Goal: Find specific page/section: Find specific page/section

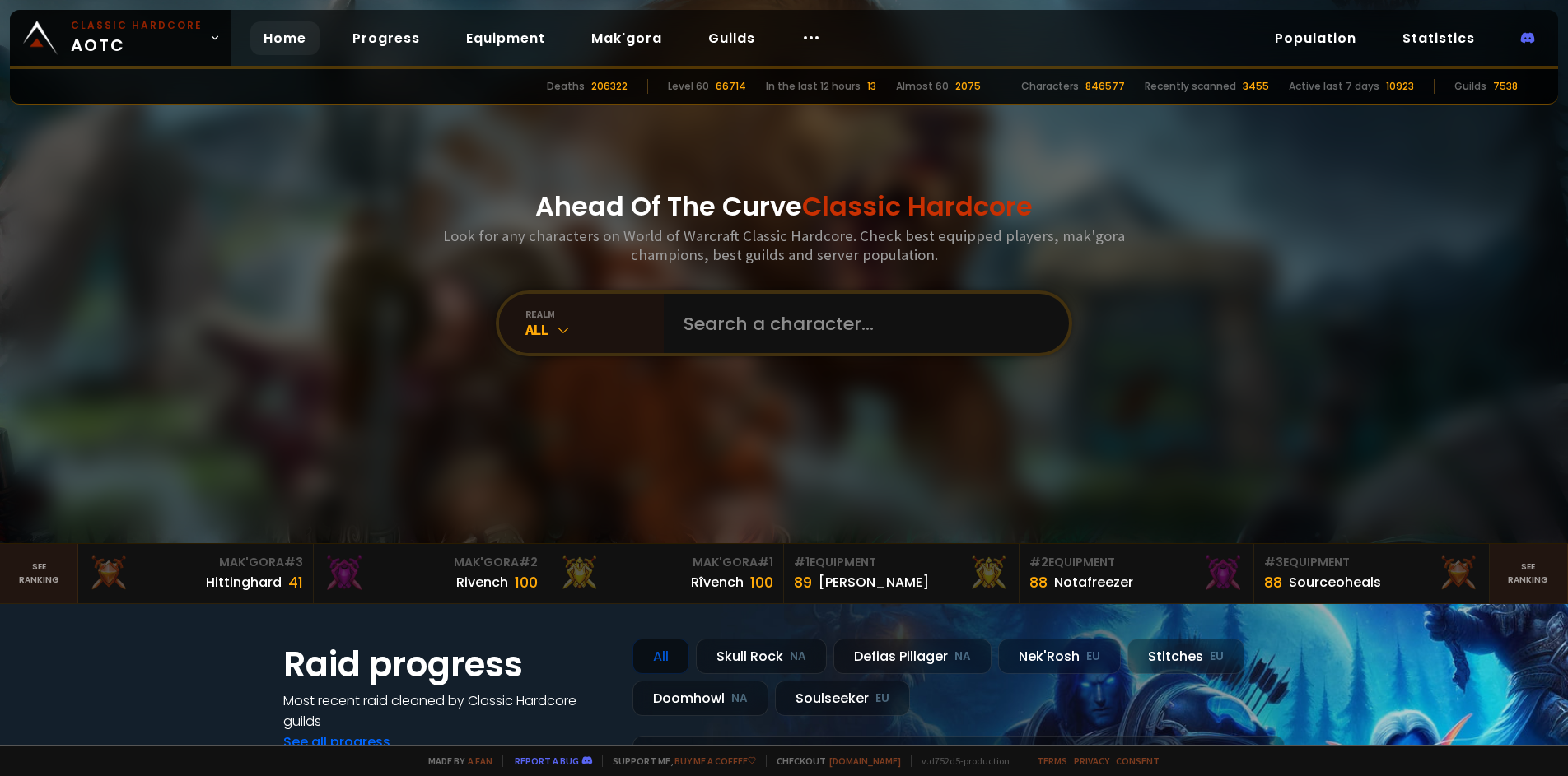
click at [672, 361] on div "Ahead Of The Curve Classic Hardcore Look for any characters on World of Warcraf…" at bounding box center [785, 272] width 993 height 543
click at [681, 314] on input "text" at bounding box center [861, 324] width 376 height 60
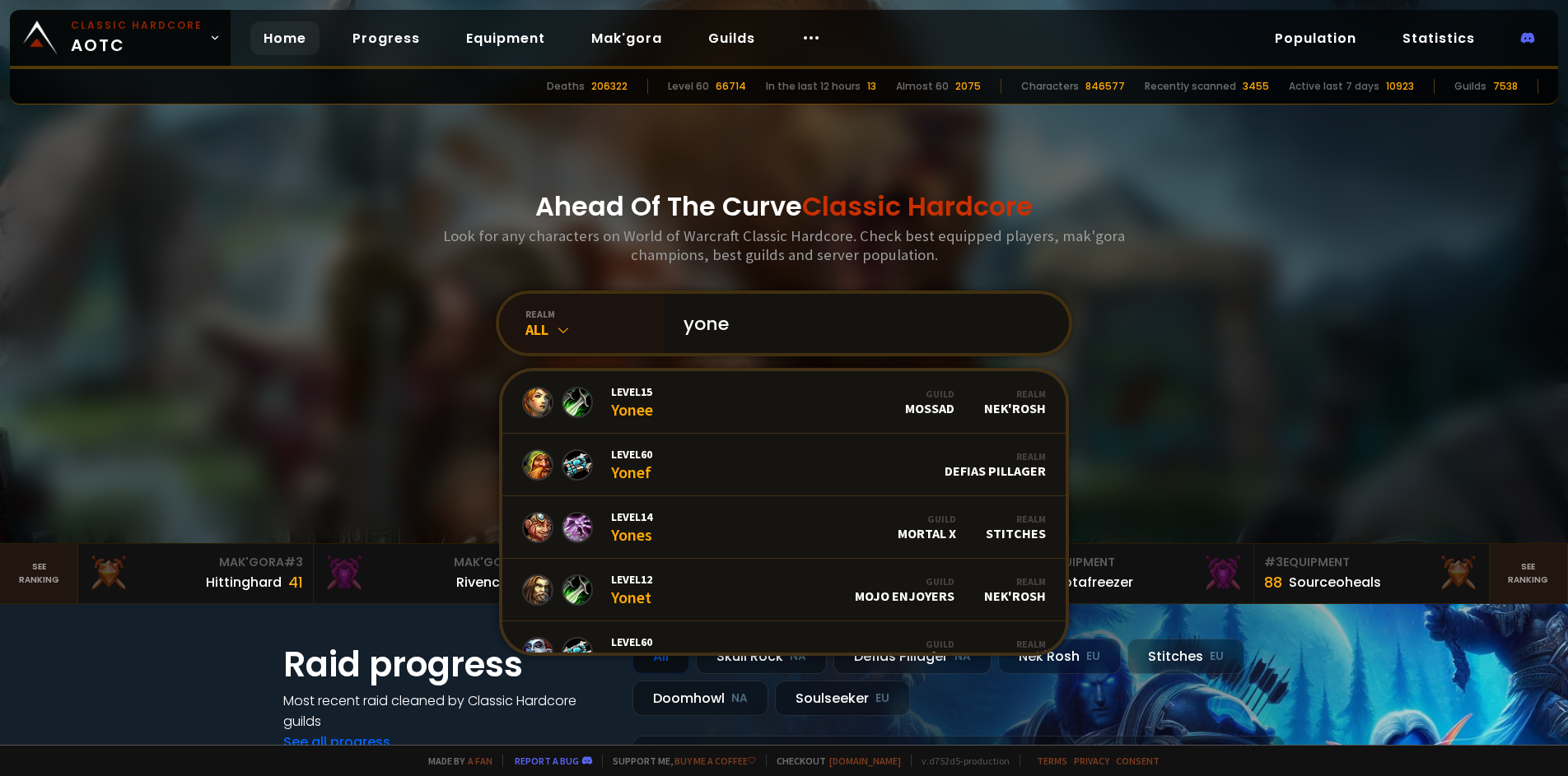
click at [760, 333] on input "yone" at bounding box center [861, 324] width 376 height 60
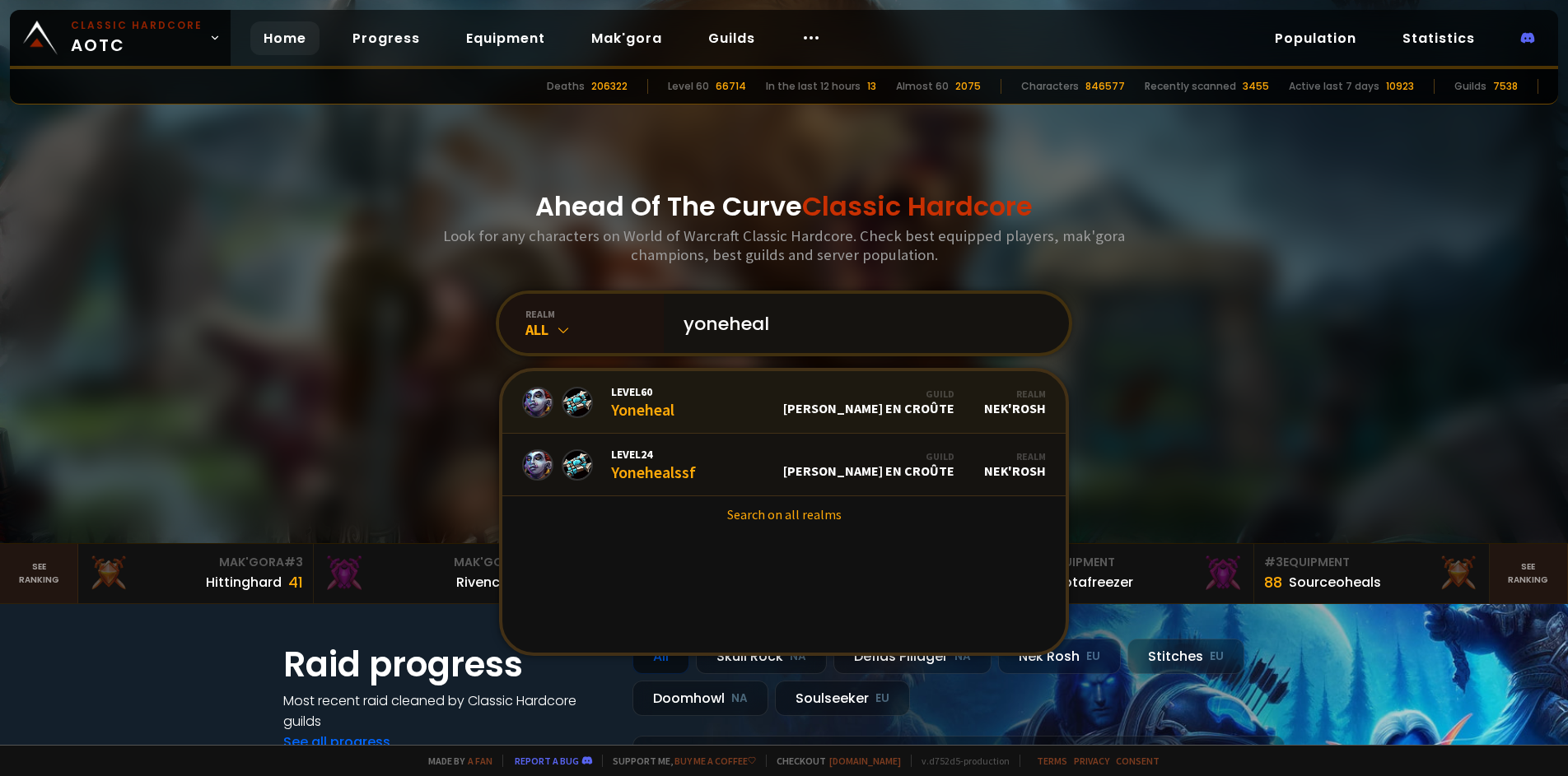
type input "yoneheal"
click at [633, 404] on div "Level 60 Yoneheal" at bounding box center [643, 402] width 63 height 35
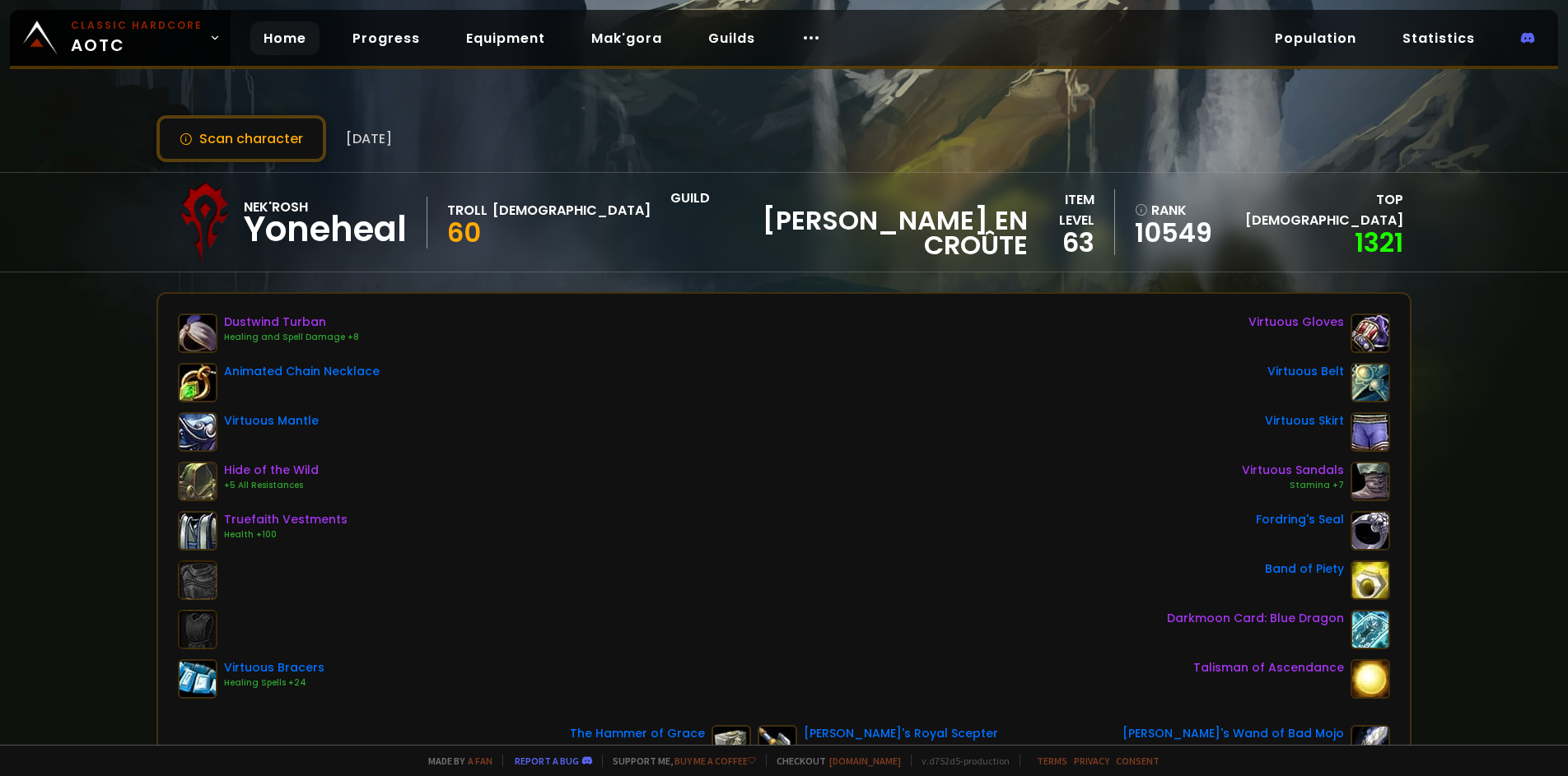
click at [257, 29] on link "Home" at bounding box center [285, 38] width 69 height 34
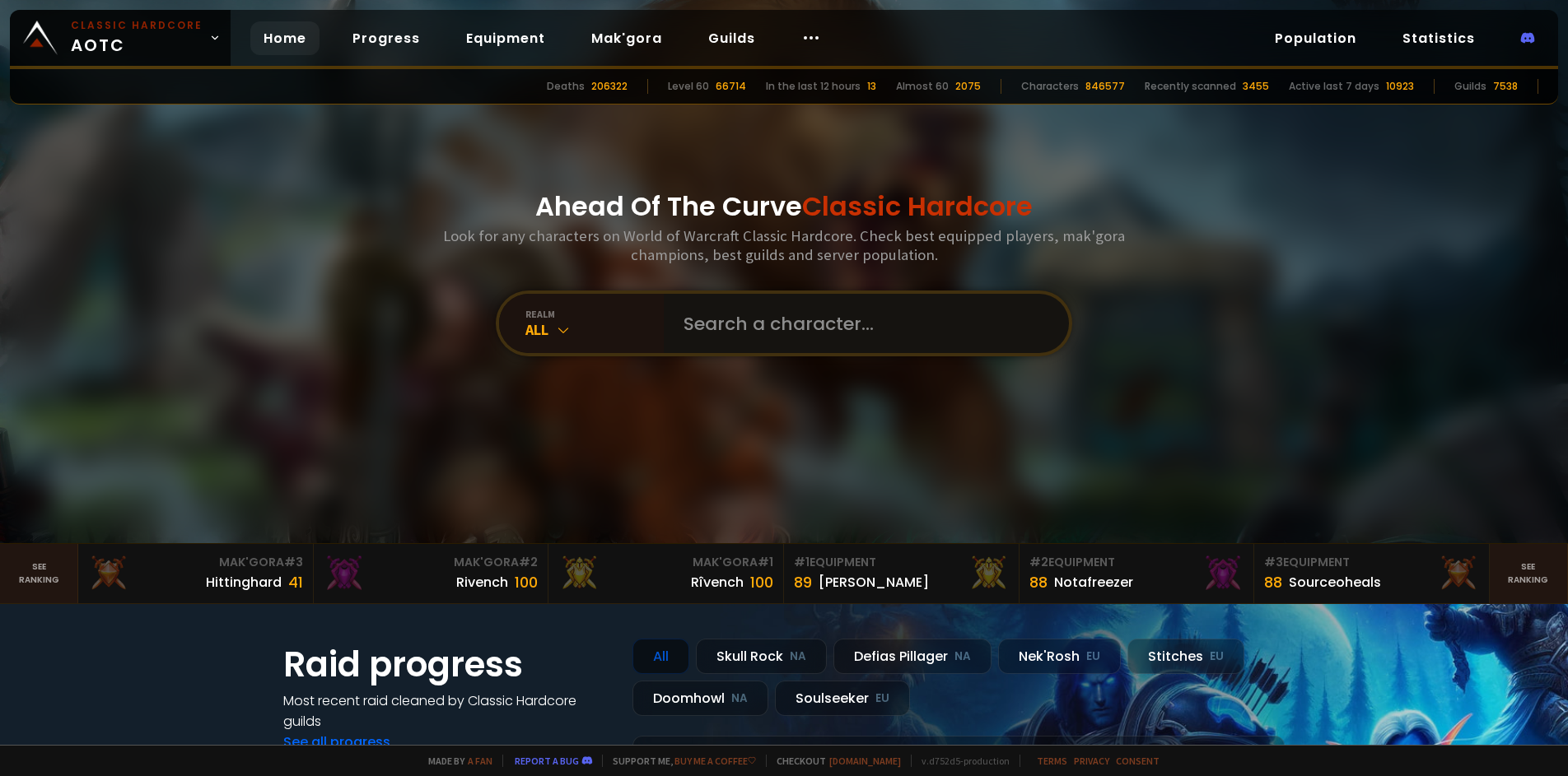
click at [746, 328] on input "text" at bounding box center [861, 324] width 376 height 60
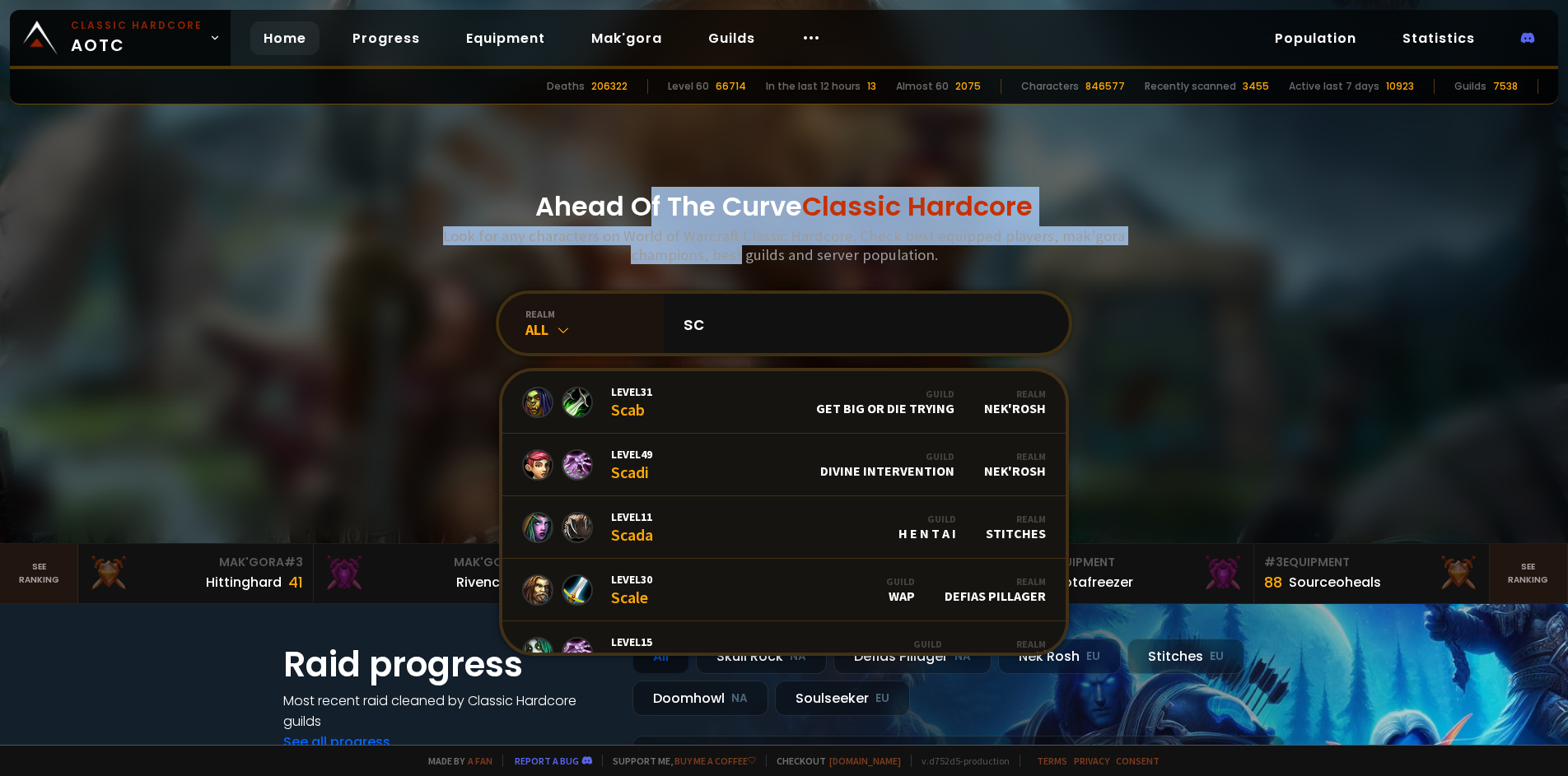
drag, startPoint x: 667, startPoint y: 231, endPoint x: 635, endPoint y: 222, distance: 33.2
click at [635, 222] on div "Ahead Of The Curve Classic Hardcore Look for any characters on World of Warcraf…" at bounding box center [785, 272] width 993 height 543
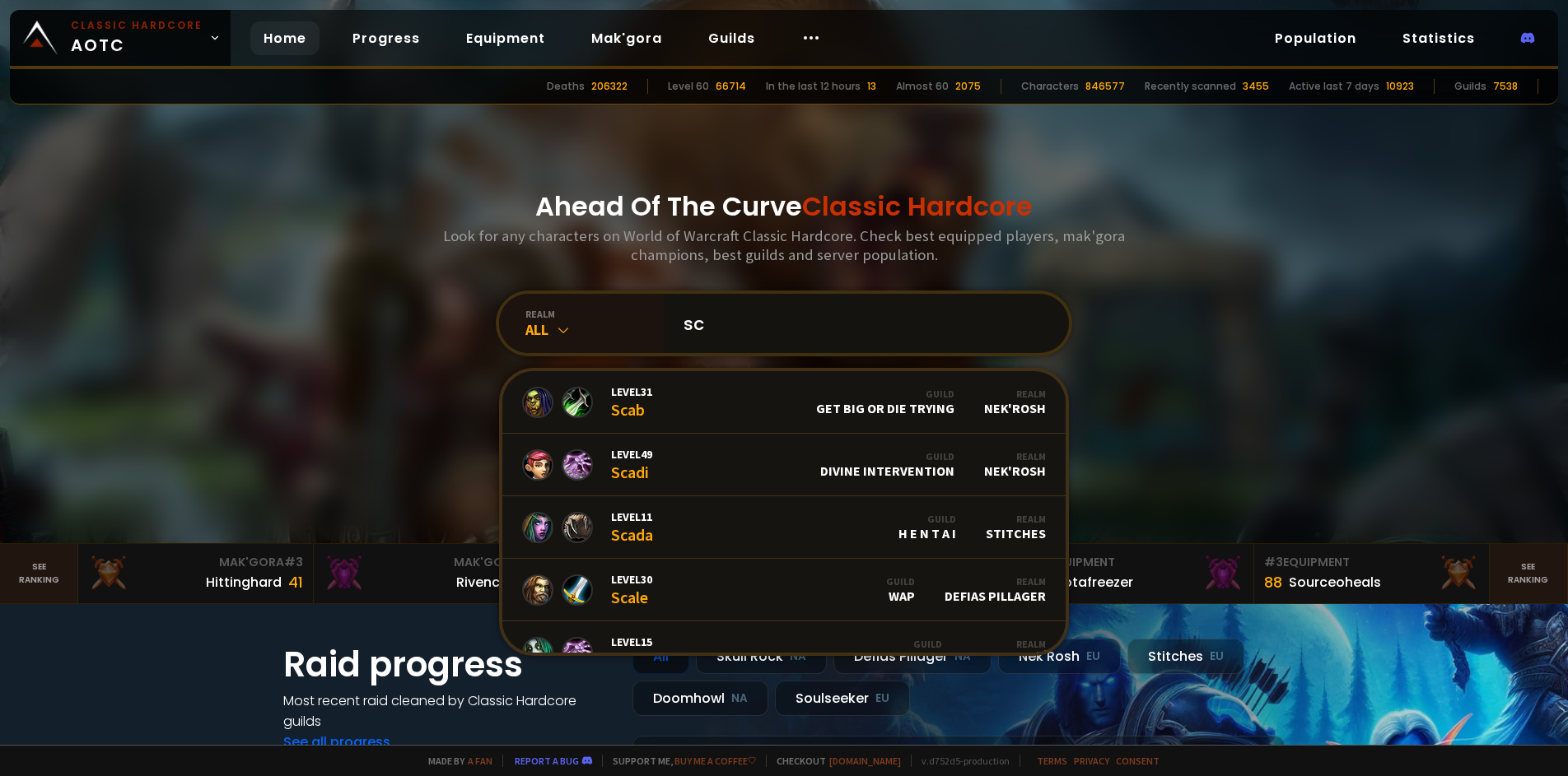
click at [754, 338] on input "sc" at bounding box center [861, 324] width 376 height 60
type input "s"
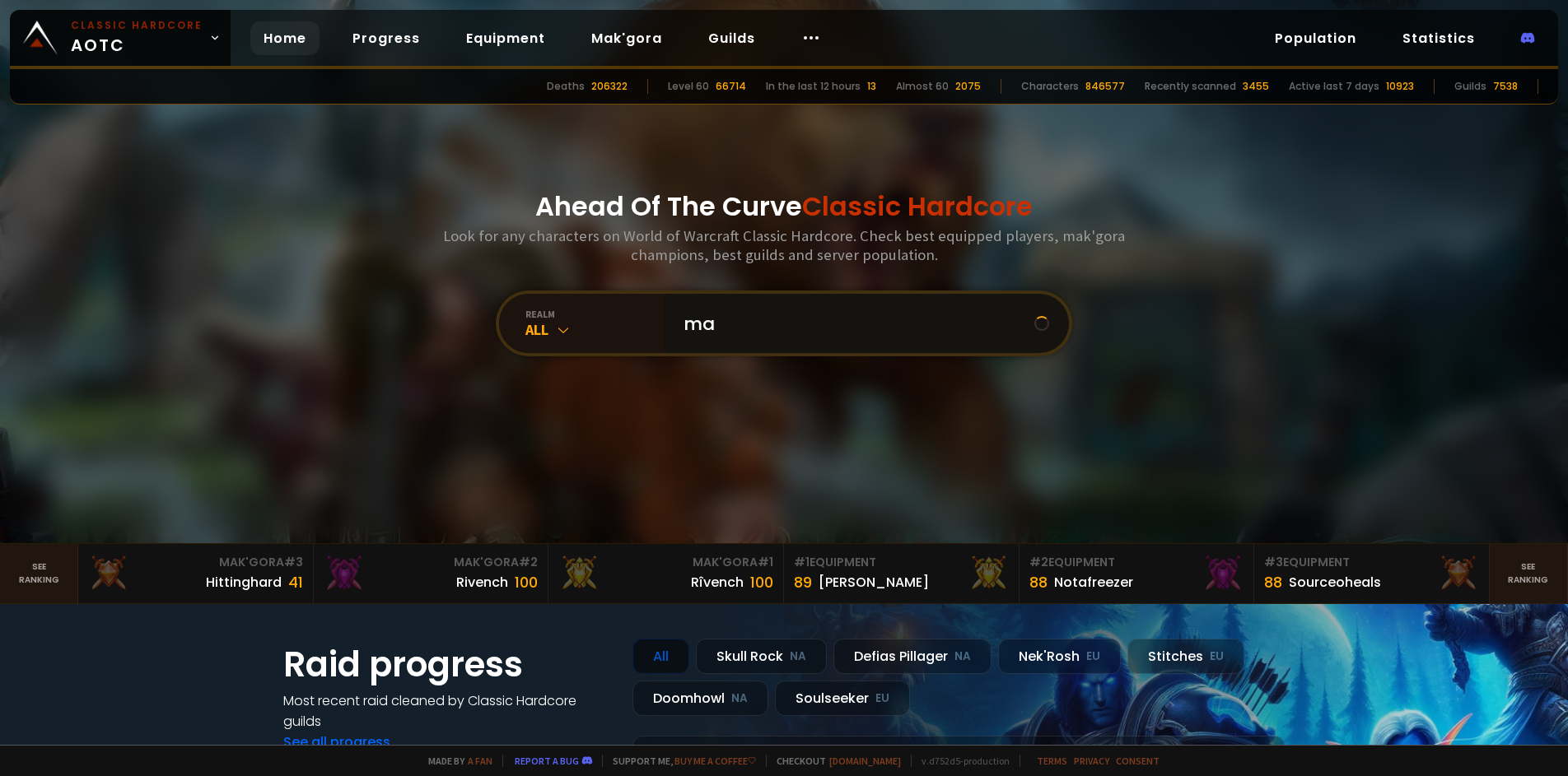
type input "m"
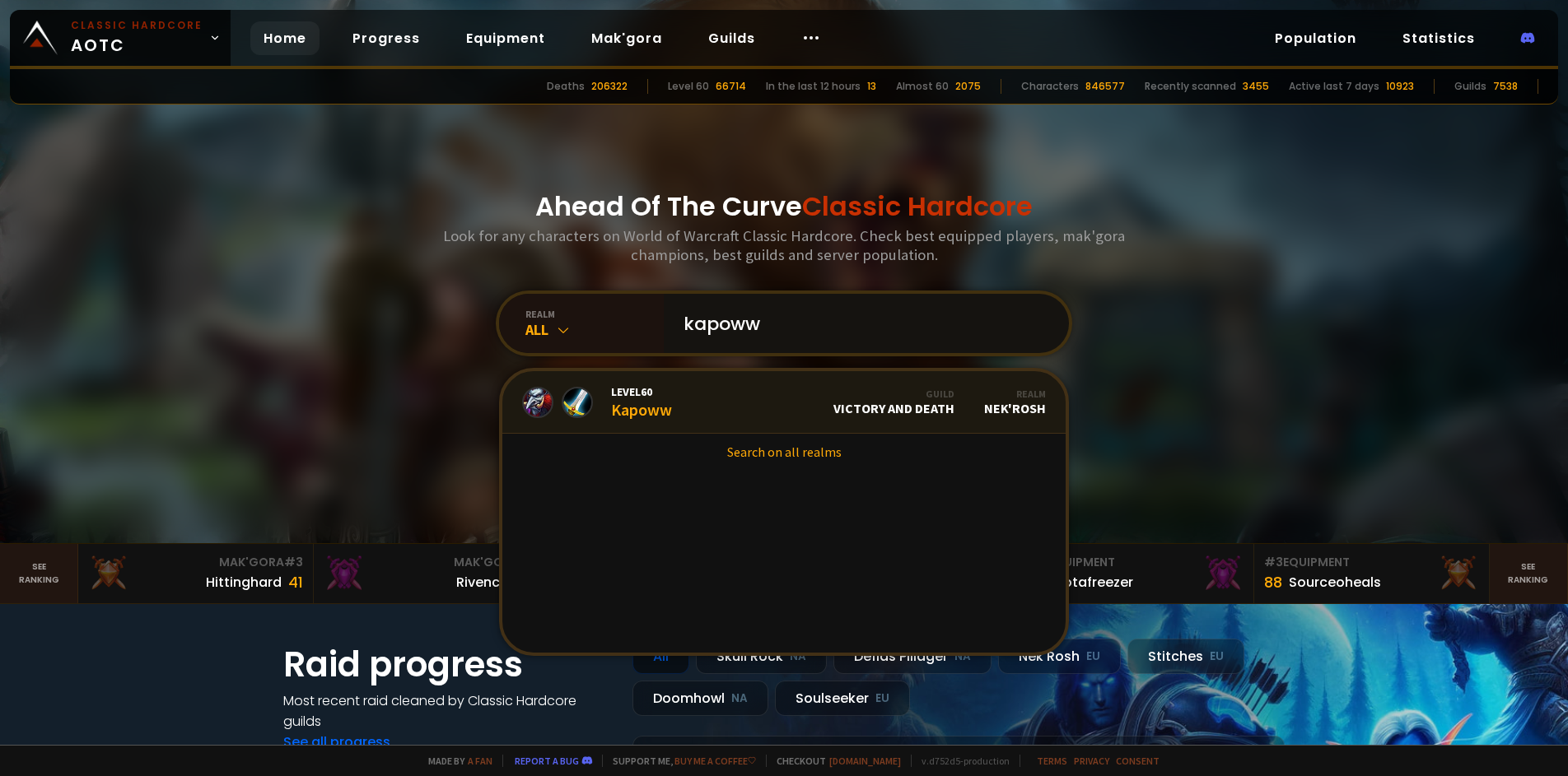
type input "kapoww"
click at [691, 410] on link "Level 60 Kapoww Guild Victory And Death Realm Nek'Rosh" at bounding box center [784, 403] width 564 height 62
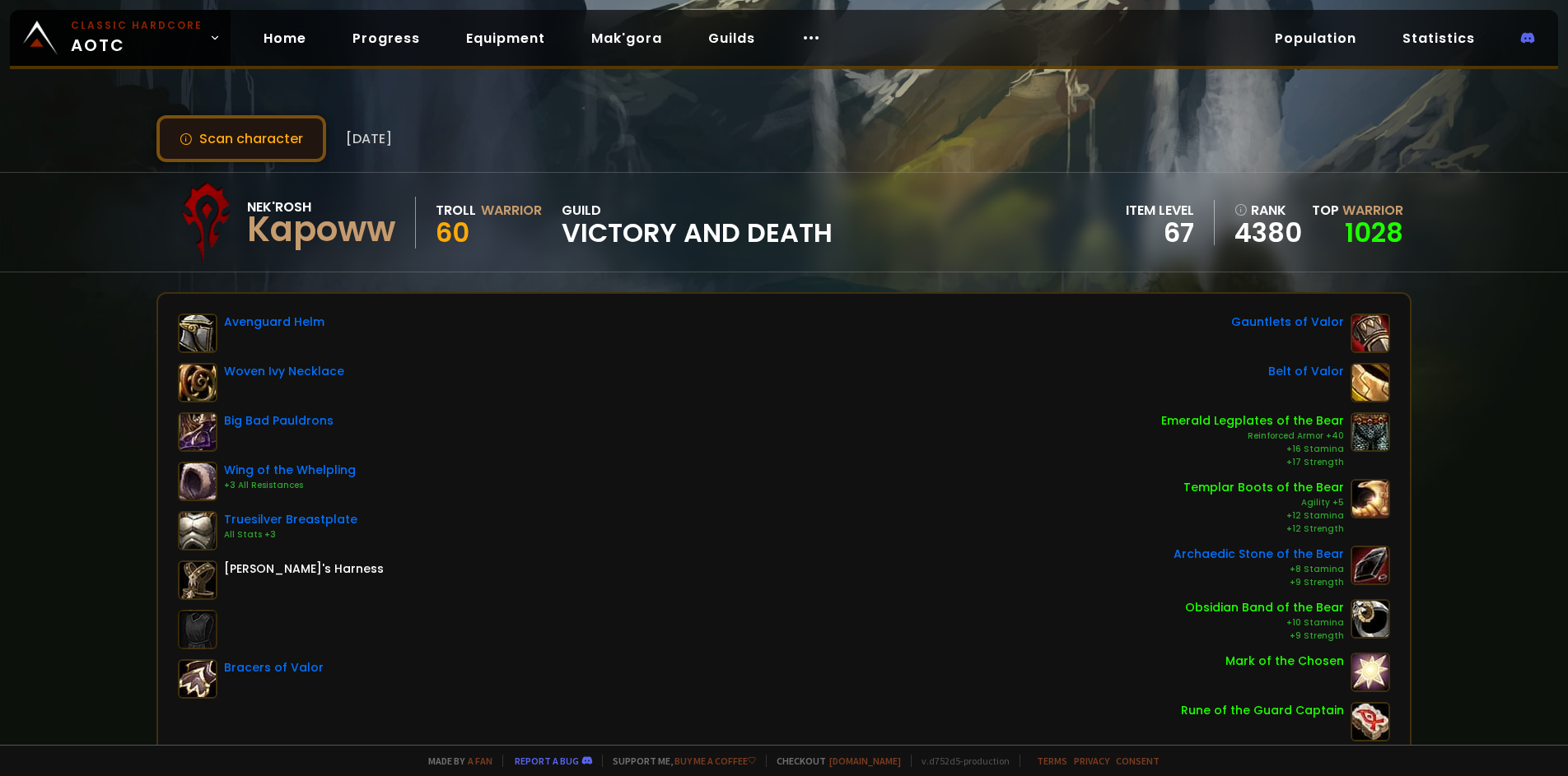
click at [261, 156] on button "Scan character" at bounding box center [241, 139] width 170 height 47
click at [295, 35] on link "Home" at bounding box center [285, 38] width 69 height 34
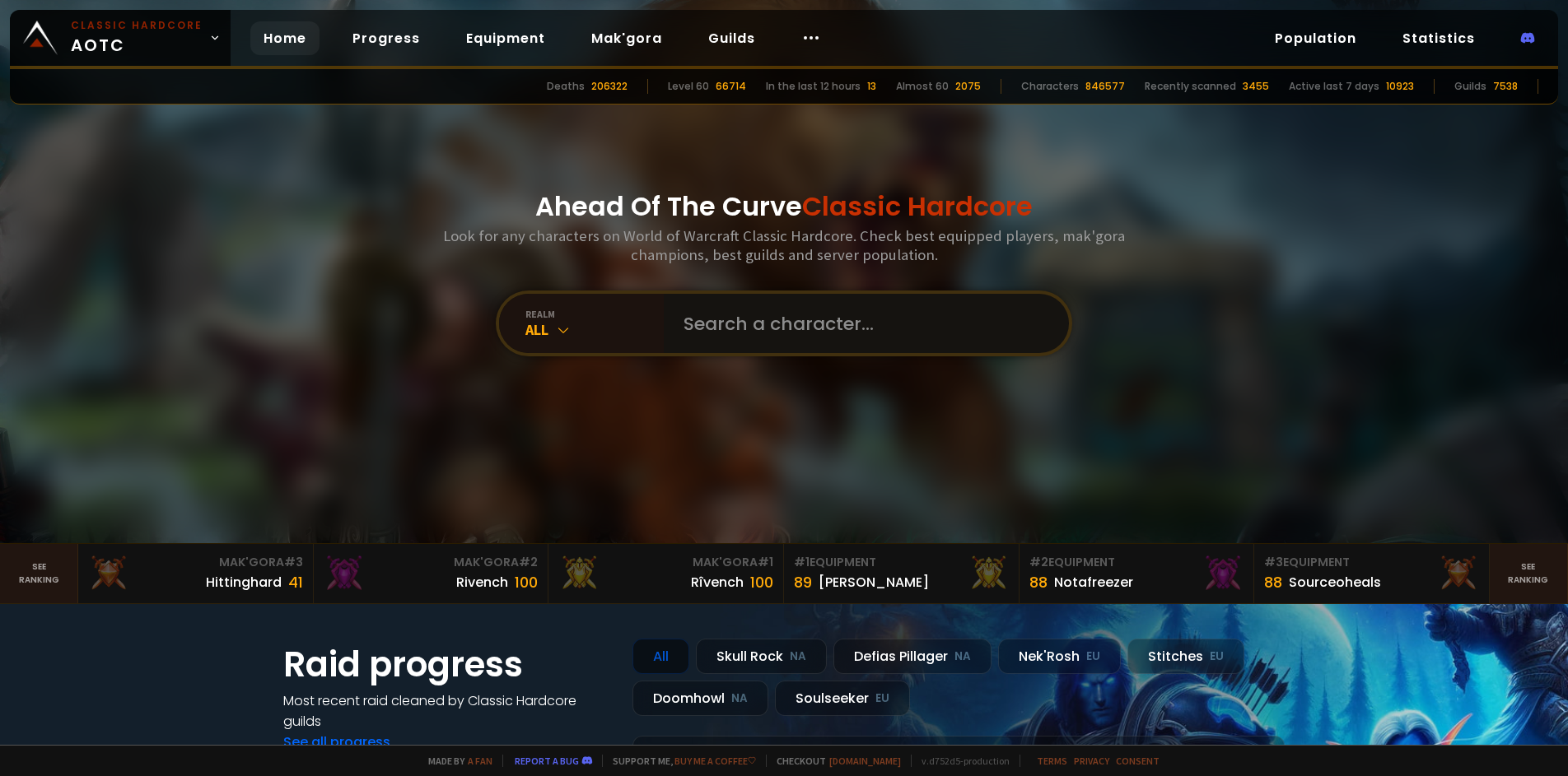
click at [728, 335] on input "text" at bounding box center [861, 324] width 376 height 60
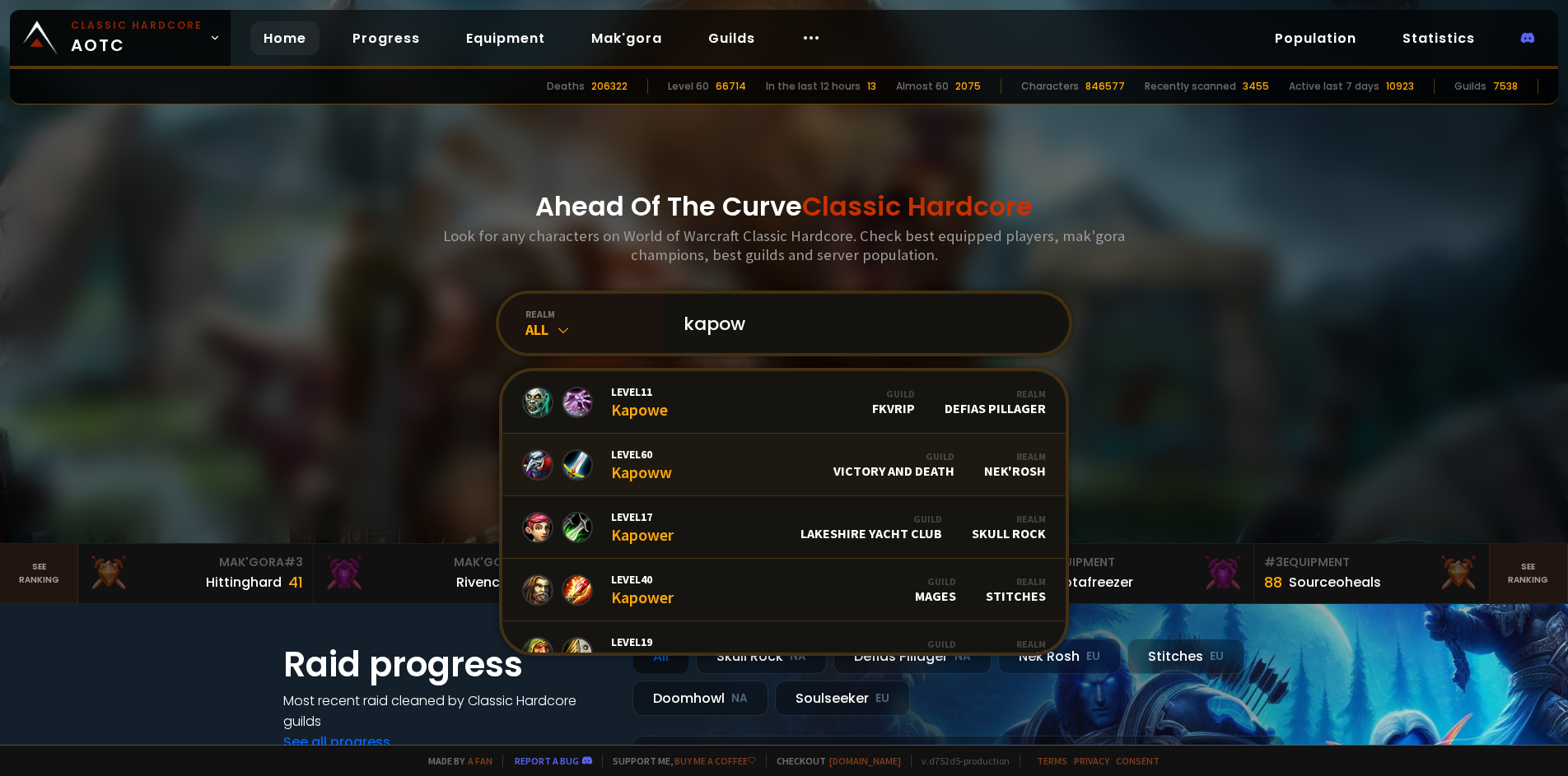
type input "kapow"
click at [689, 463] on link "Level 60 Kapoww Guild Victory And Death Realm Nek'Rosh" at bounding box center [784, 465] width 564 height 62
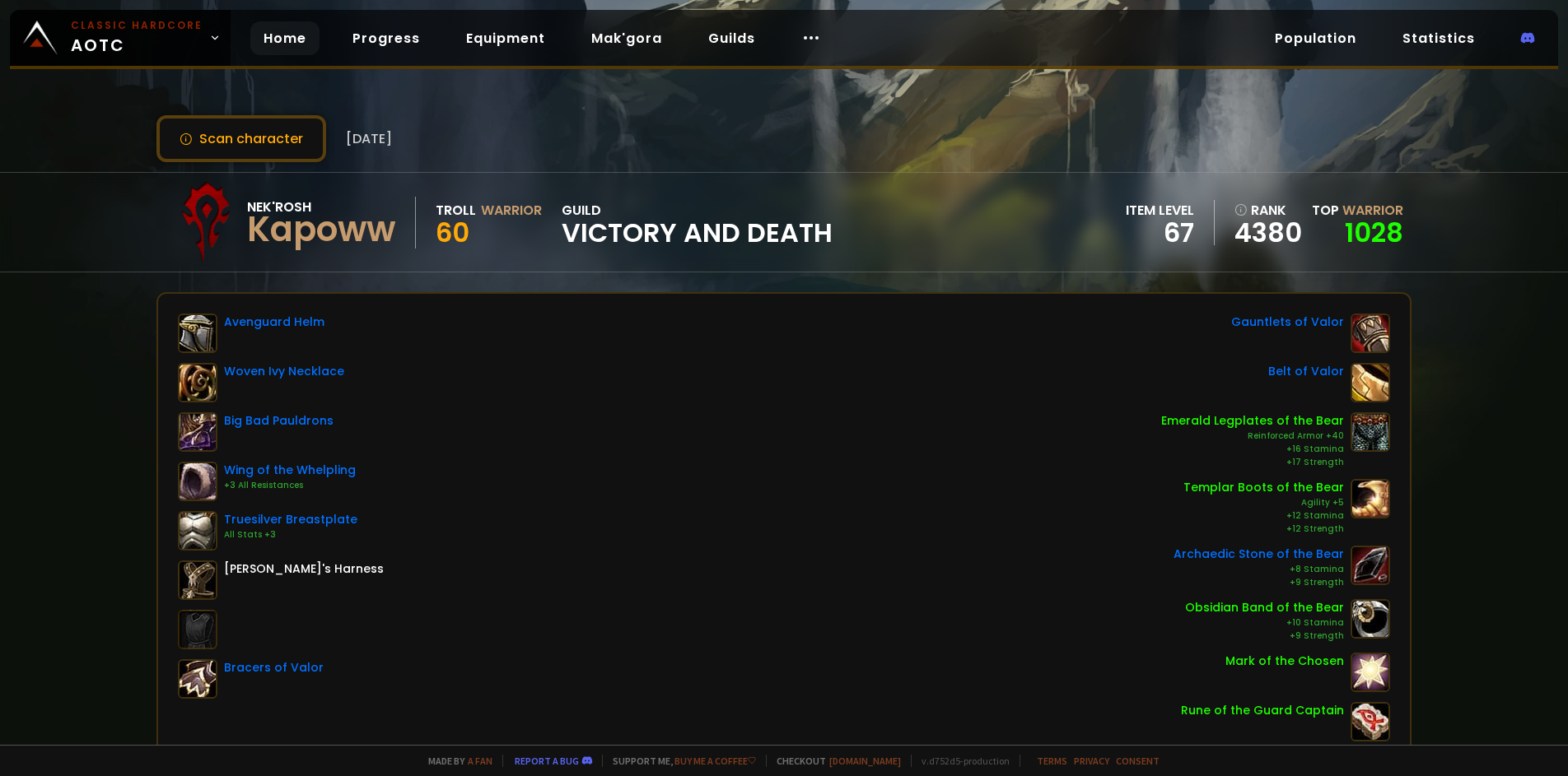
click at [274, 45] on link "Home" at bounding box center [285, 38] width 69 height 34
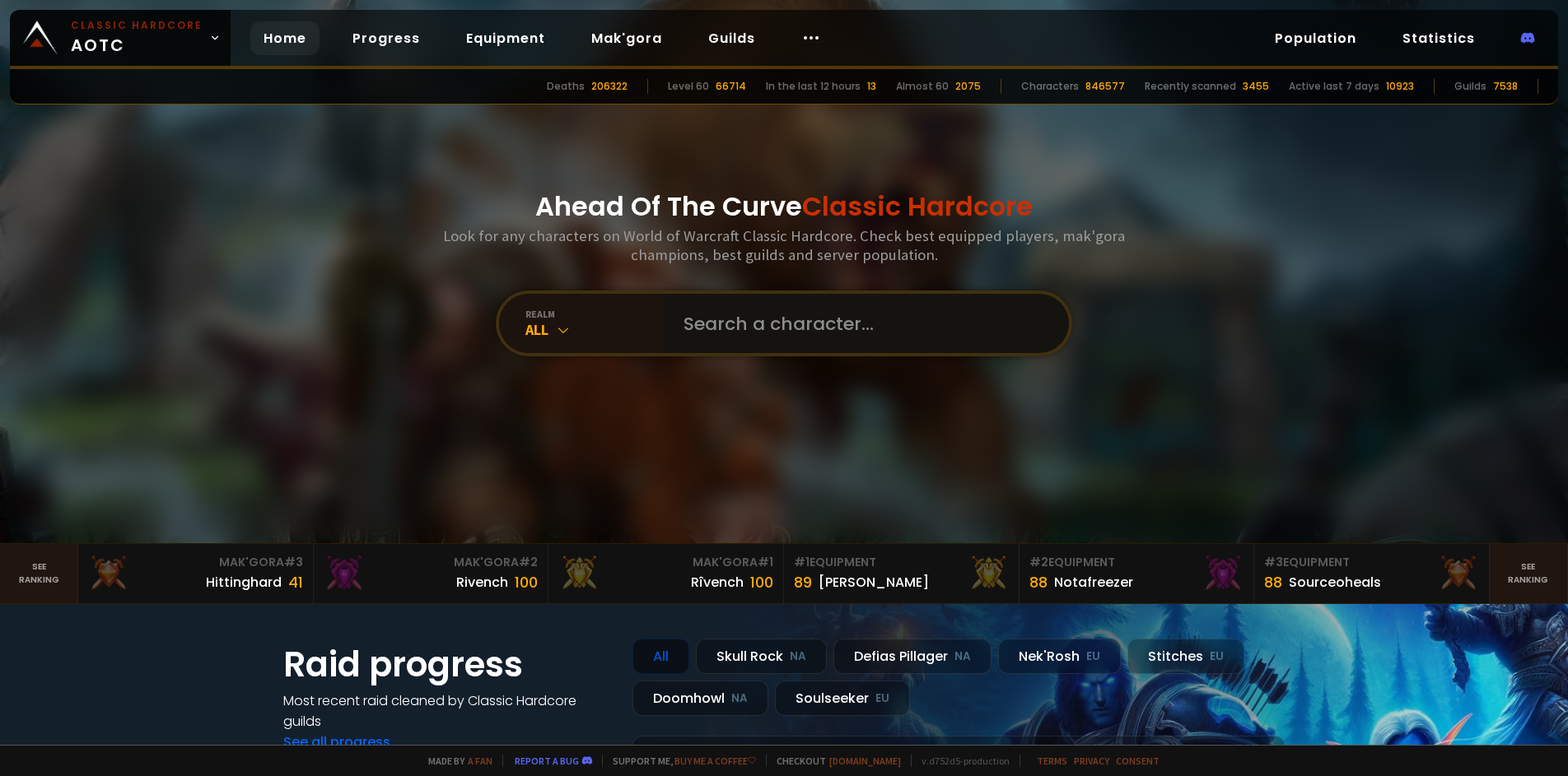
drag, startPoint x: 792, startPoint y: 312, endPoint x: 782, endPoint y: 317, distance: 11.2
click at [782, 317] on input "text" at bounding box center [861, 324] width 376 height 60
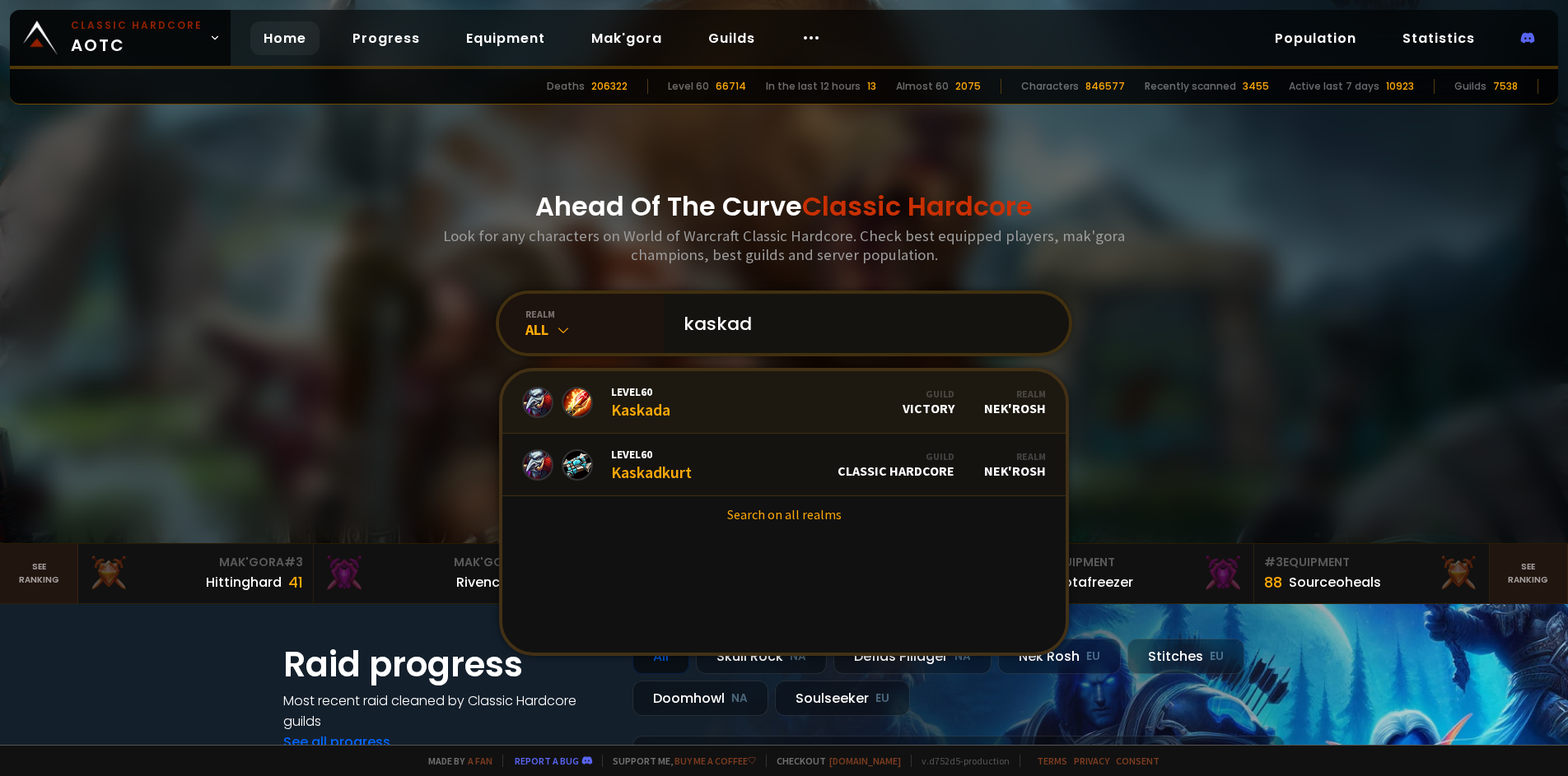
type input "kaskad"
click at [664, 416] on div "Level 60 Kaskada" at bounding box center [641, 402] width 60 height 35
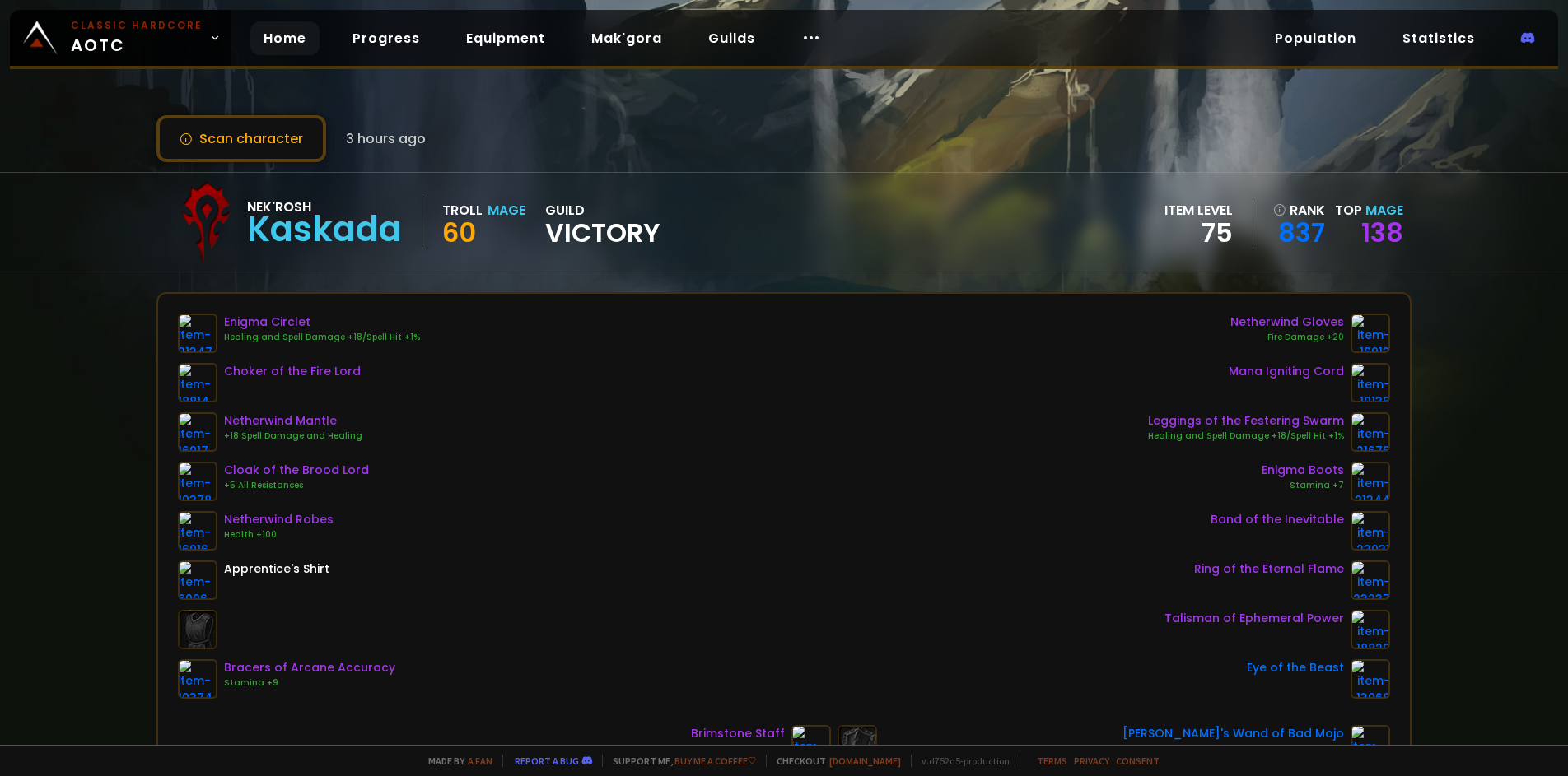
click at [298, 50] on link "Home" at bounding box center [285, 38] width 69 height 34
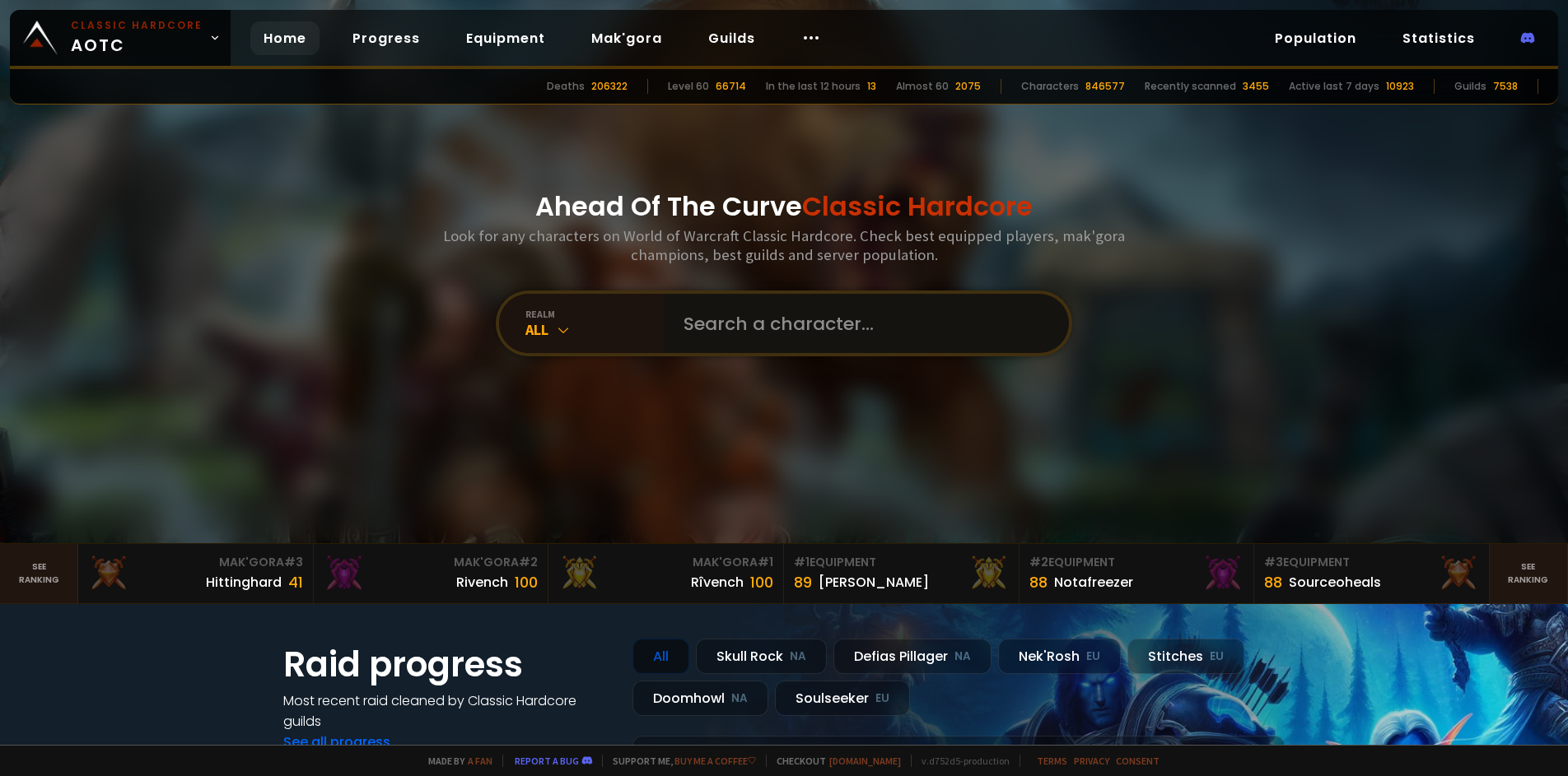
click at [770, 341] on input "text" at bounding box center [861, 324] width 376 height 60
click at [763, 328] on input "text" at bounding box center [861, 324] width 376 height 60
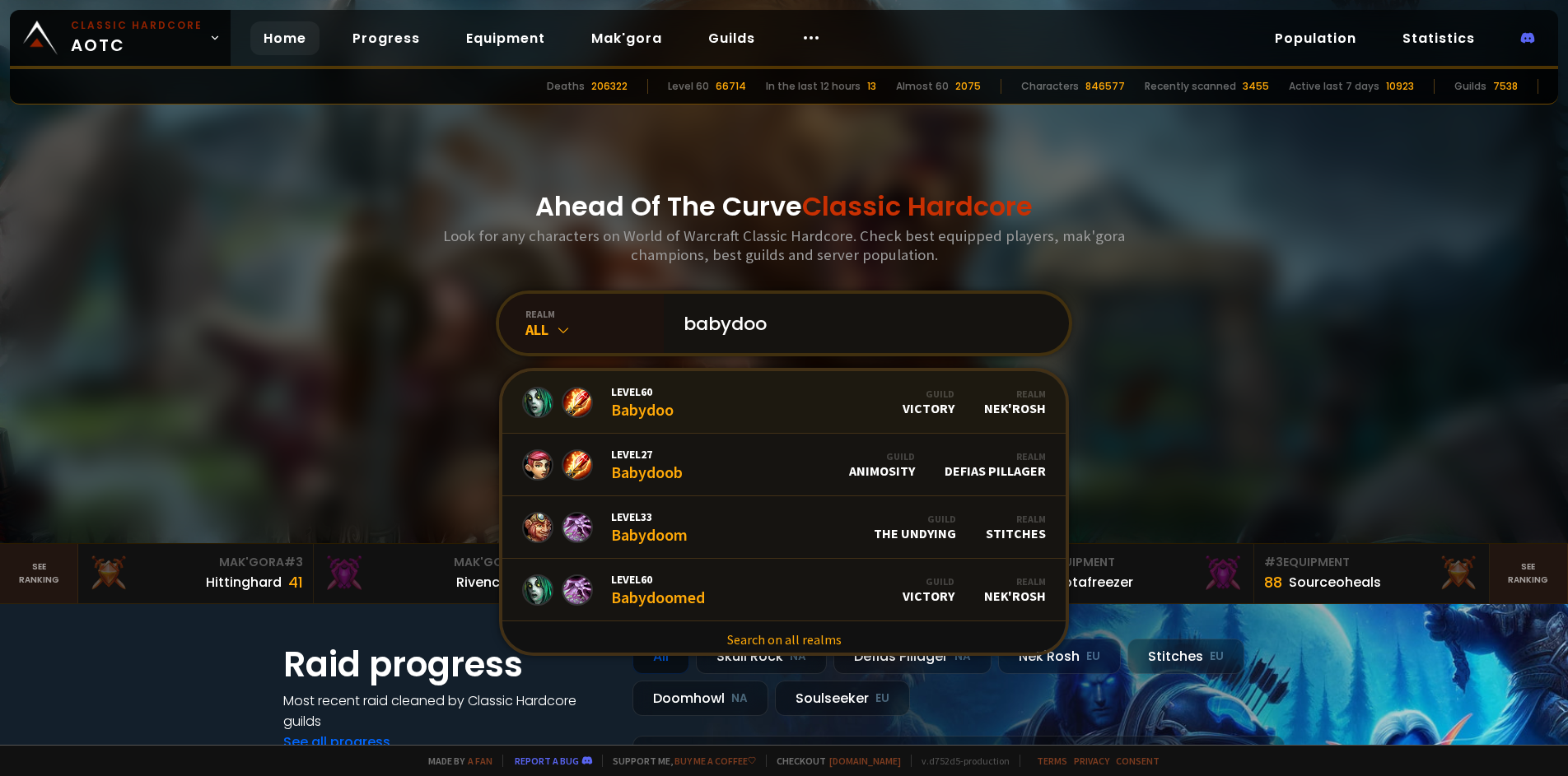
type input "babydoo"
click at [762, 414] on link "Level 60 Babydoo Guild Victory Realm Nek'Rosh" at bounding box center [784, 403] width 564 height 62
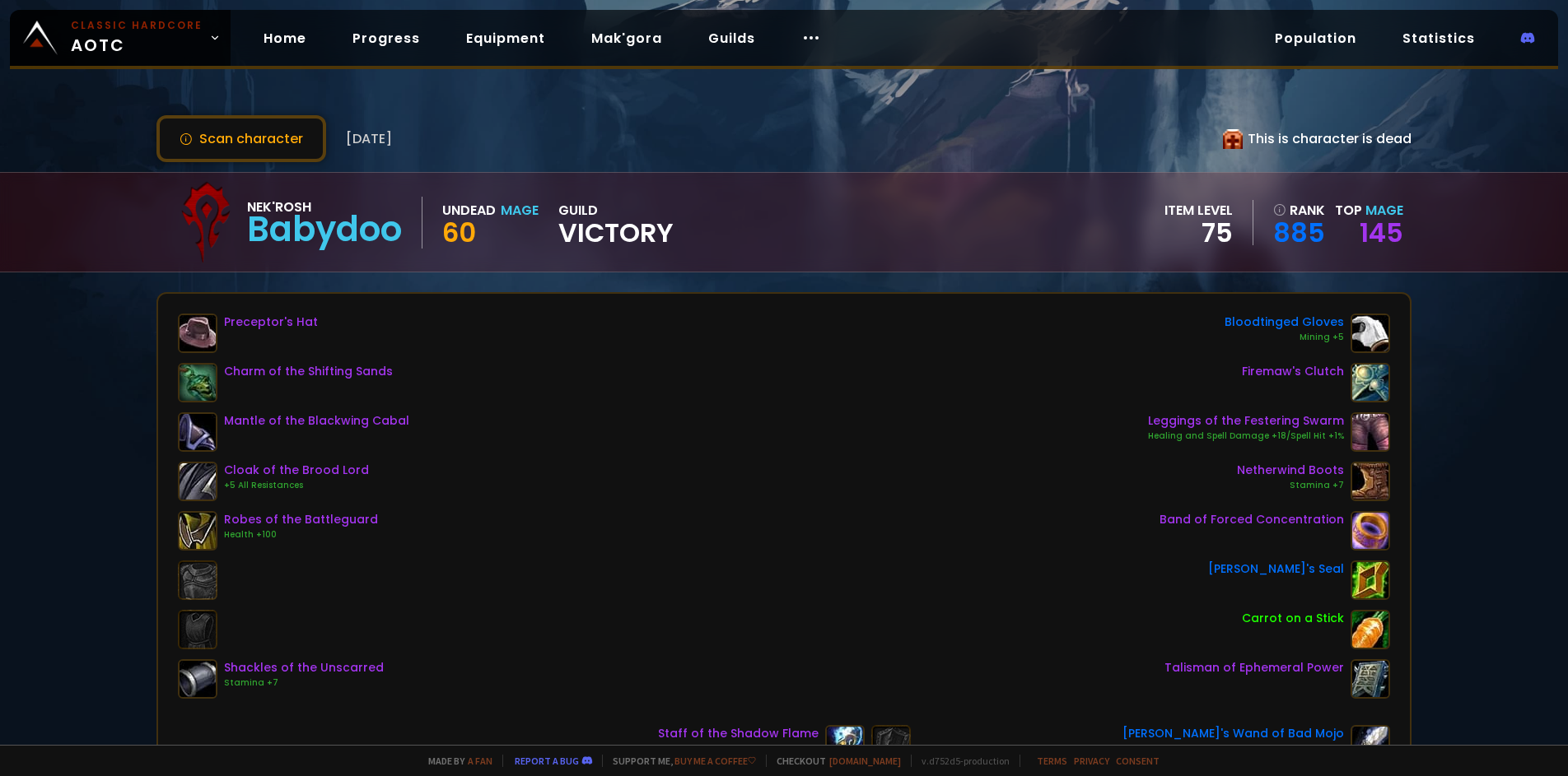
click at [1224, 139] on icon at bounding box center [1233, 140] width 20 height 20
click at [276, 44] on link "Home" at bounding box center [285, 38] width 69 height 34
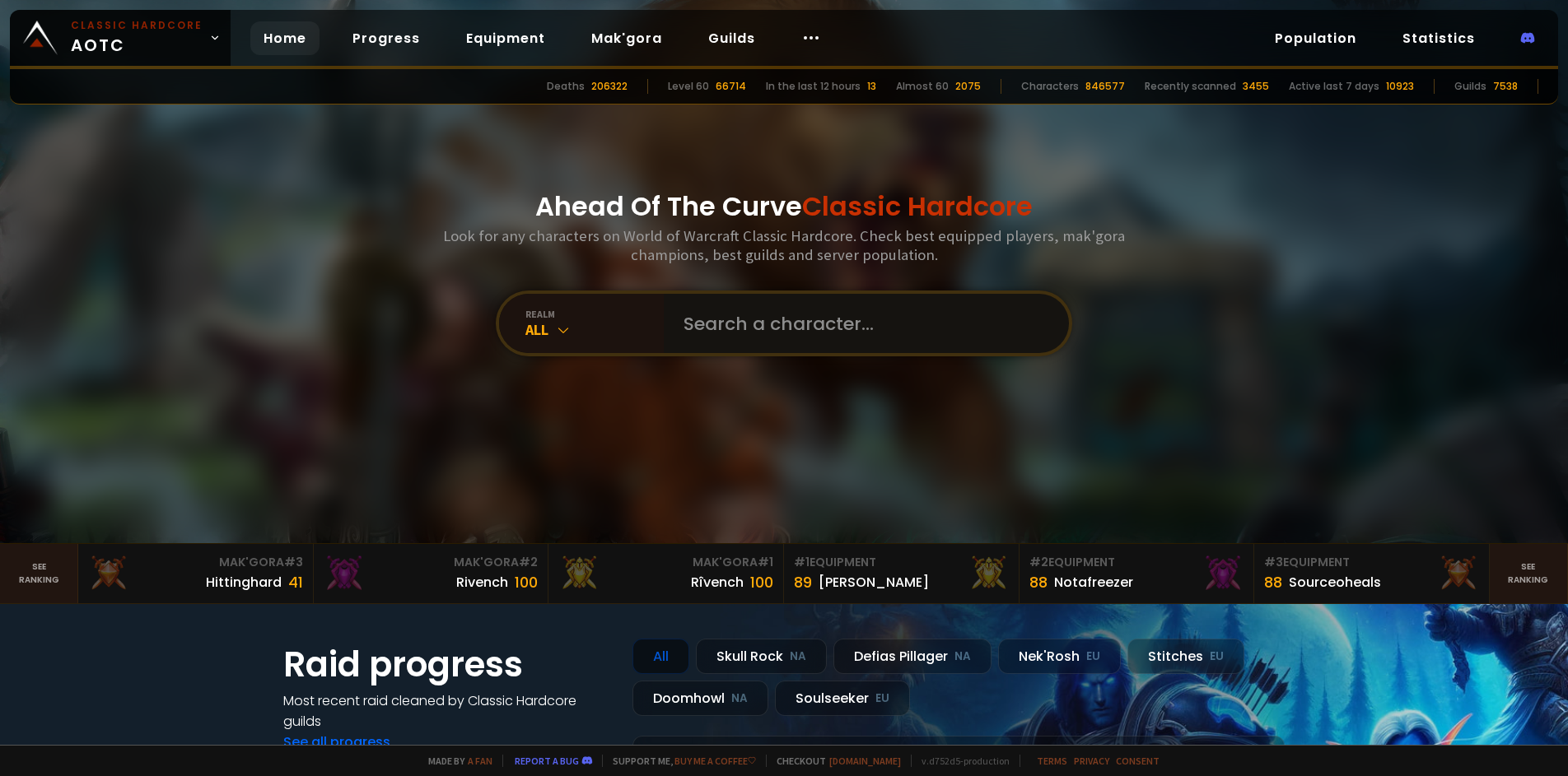
click at [805, 350] on input "text" at bounding box center [861, 324] width 376 height 60
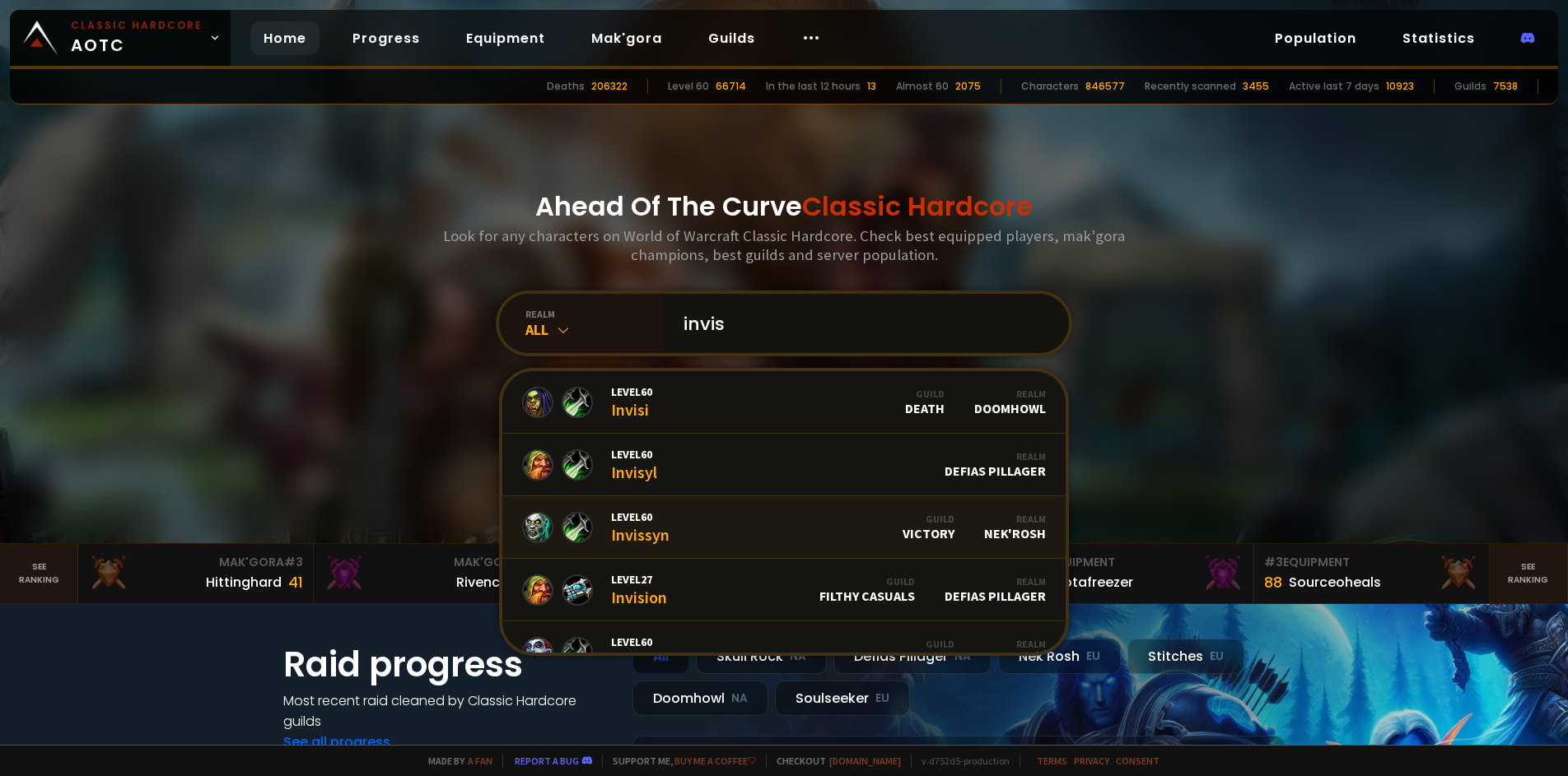
type input "invis"
click at [711, 530] on link "Level 60 Invissyn Guild Victory Realm Nek'Rosh" at bounding box center [784, 527] width 564 height 62
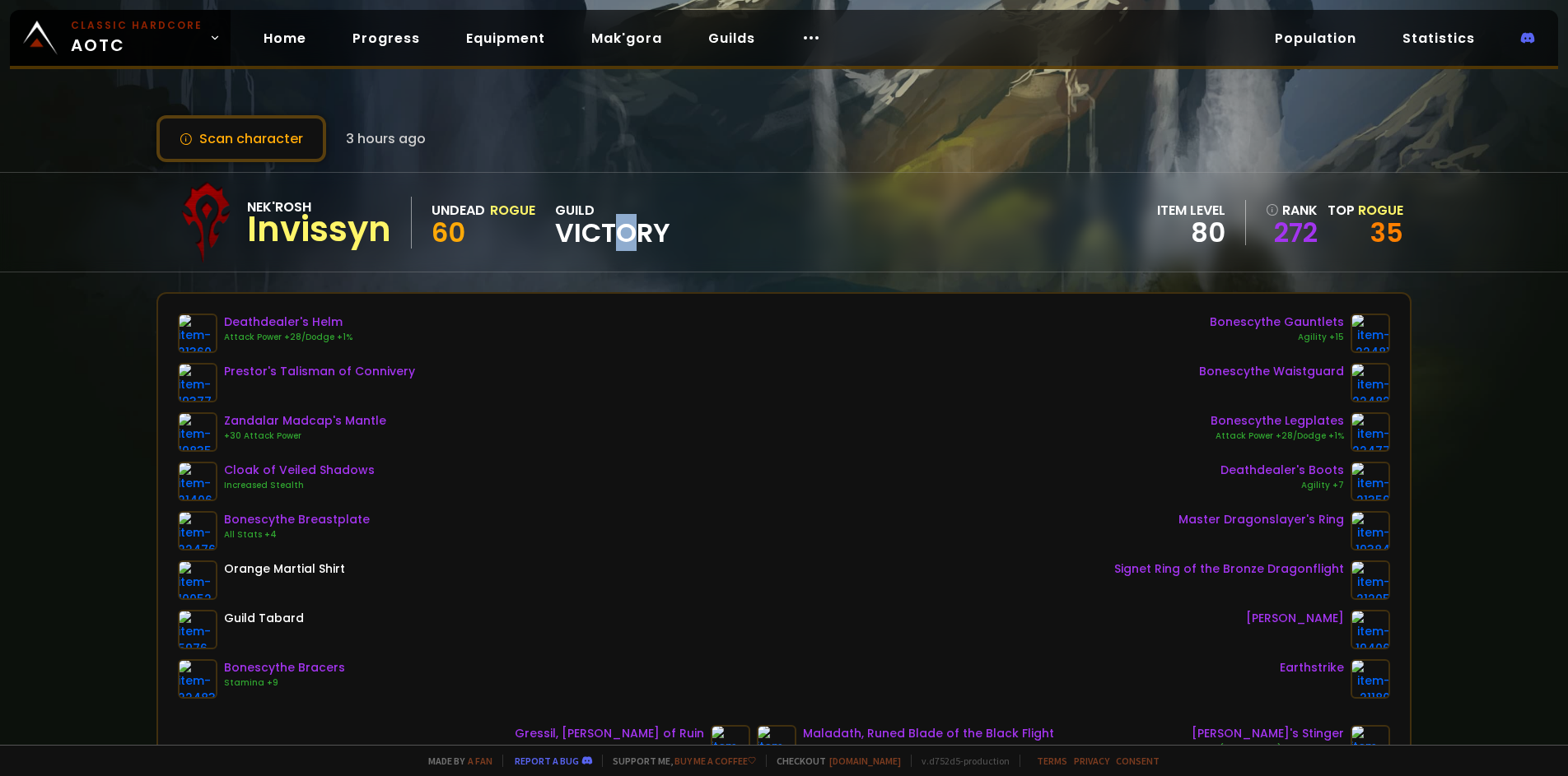
click at [624, 228] on span "Victory" at bounding box center [612, 232] width 115 height 24
click at [300, 43] on link "Home" at bounding box center [285, 38] width 69 height 34
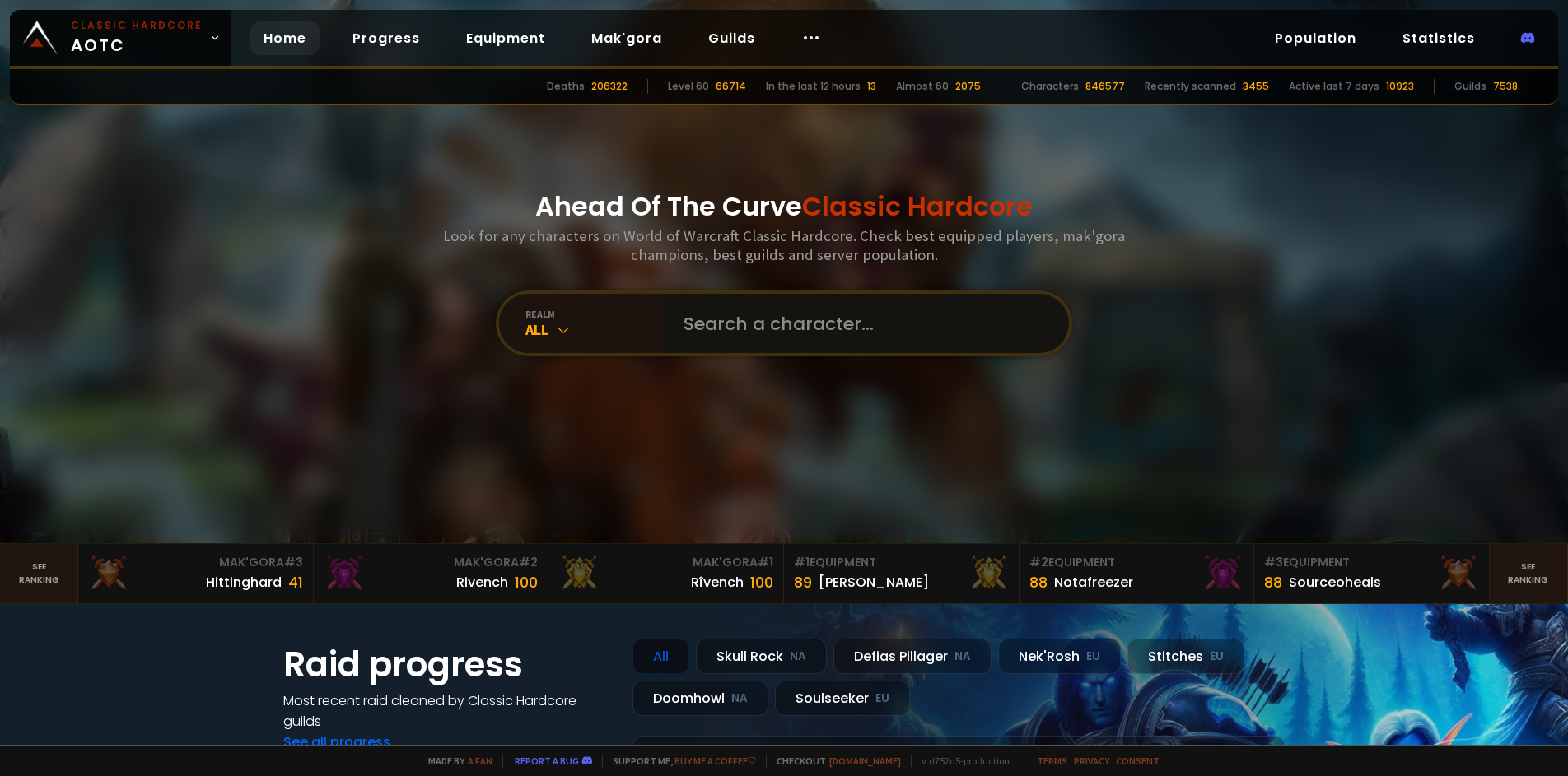
click at [801, 330] on input "text" at bounding box center [861, 324] width 376 height 60
click at [797, 325] on input "text" at bounding box center [861, 324] width 376 height 60
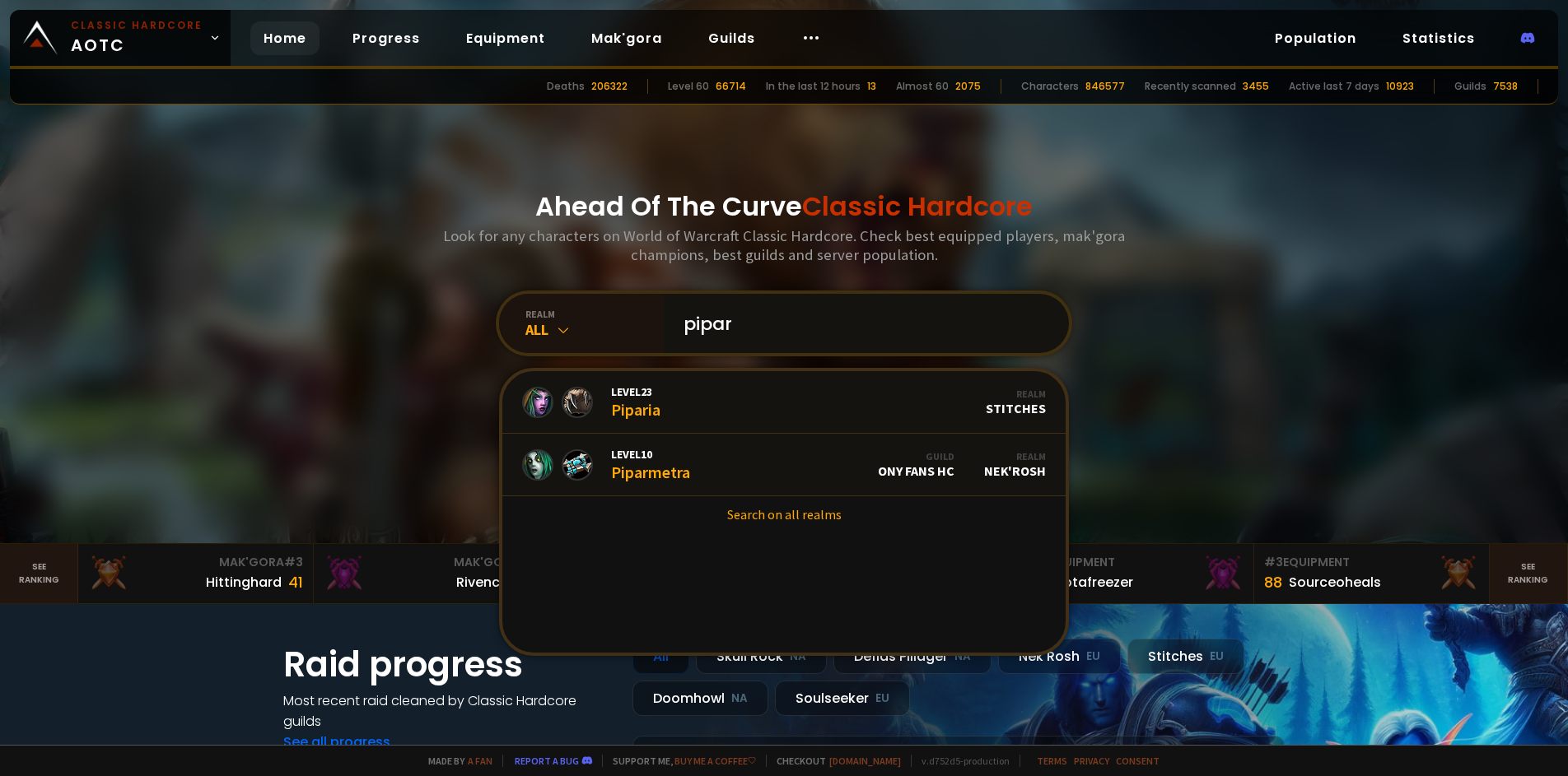
type input "pipari"
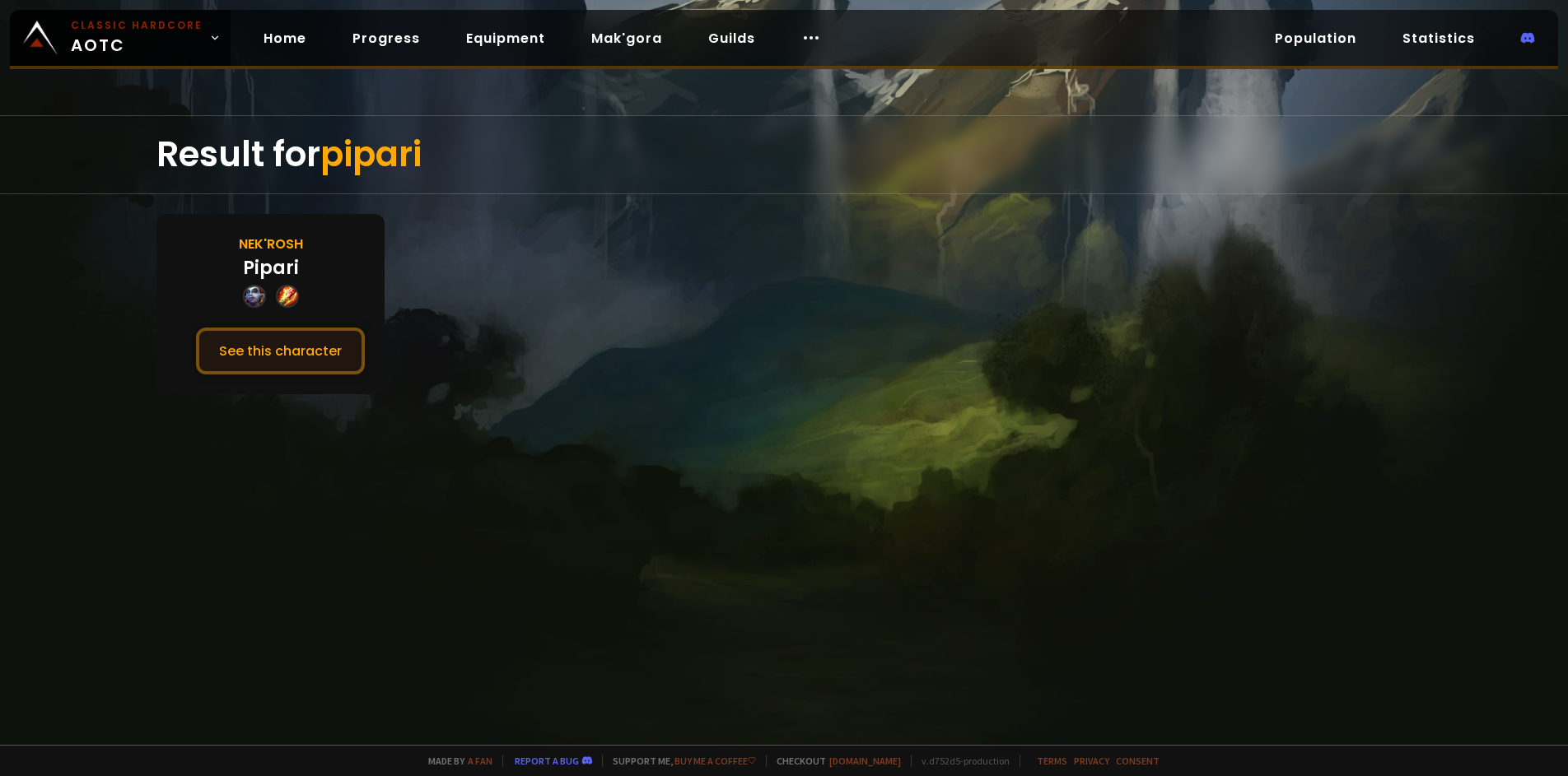
click at [288, 351] on button "See this character" at bounding box center [280, 351] width 169 height 47
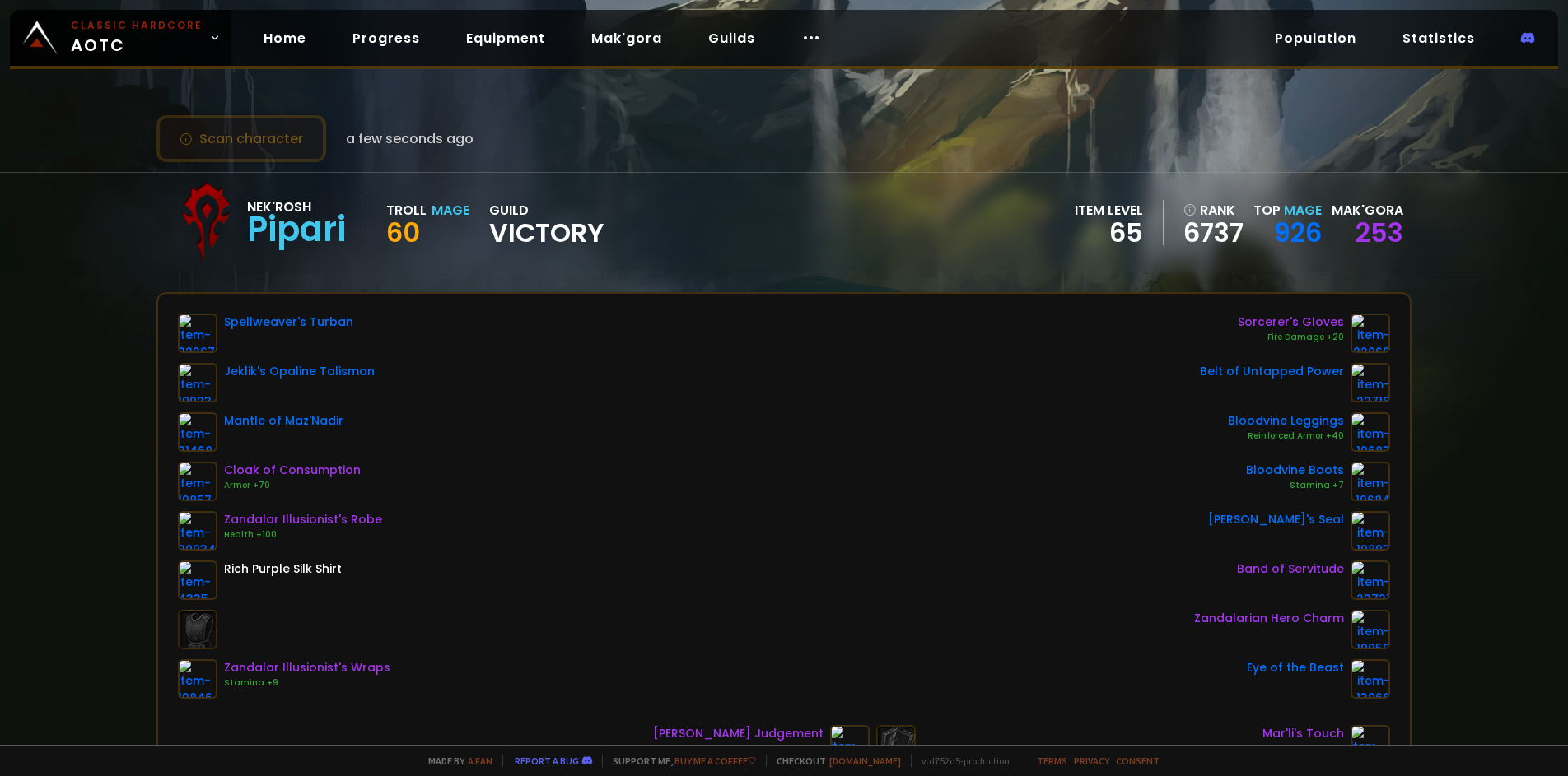
drag, startPoint x: 239, startPoint y: 159, endPoint x: 269, endPoint y: 160, distance: 30.0
click at [239, 159] on button "Scan character" at bounding box center [241, 139] width 170 height 47
click at [286, 49] on link "Home" at bounding box center [285, 38] width 69 height 34
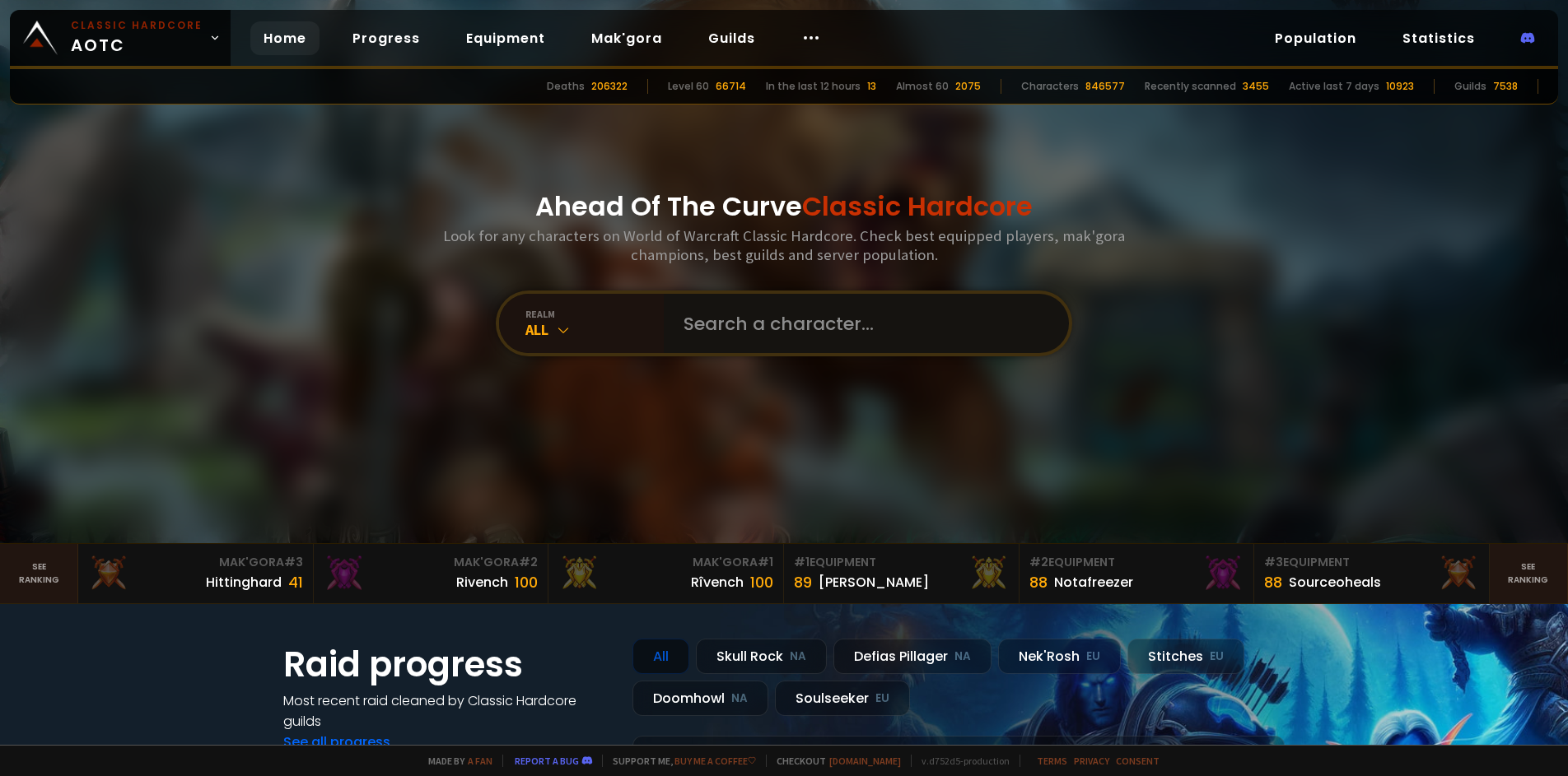
click at [757, 317] on input "text" at bounding box center [861, 324] width 376 height 60
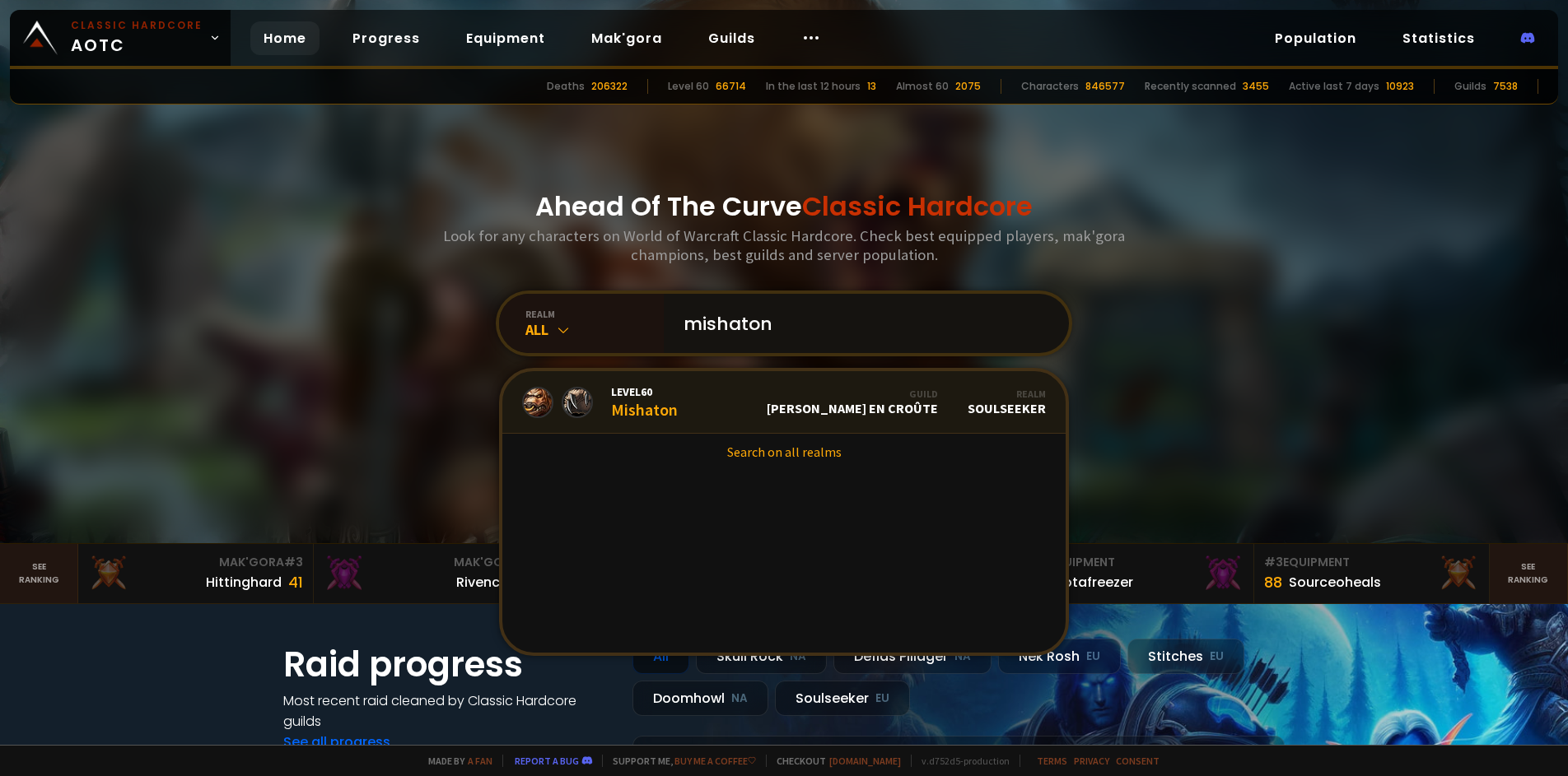
type input "mishaton"
click at [718, 410] on link "Level 60 Mishaton Guild [PERSON_NAME] en croûte Realm Soulseeker" at bounding box center [784, 403] width 564 height 62
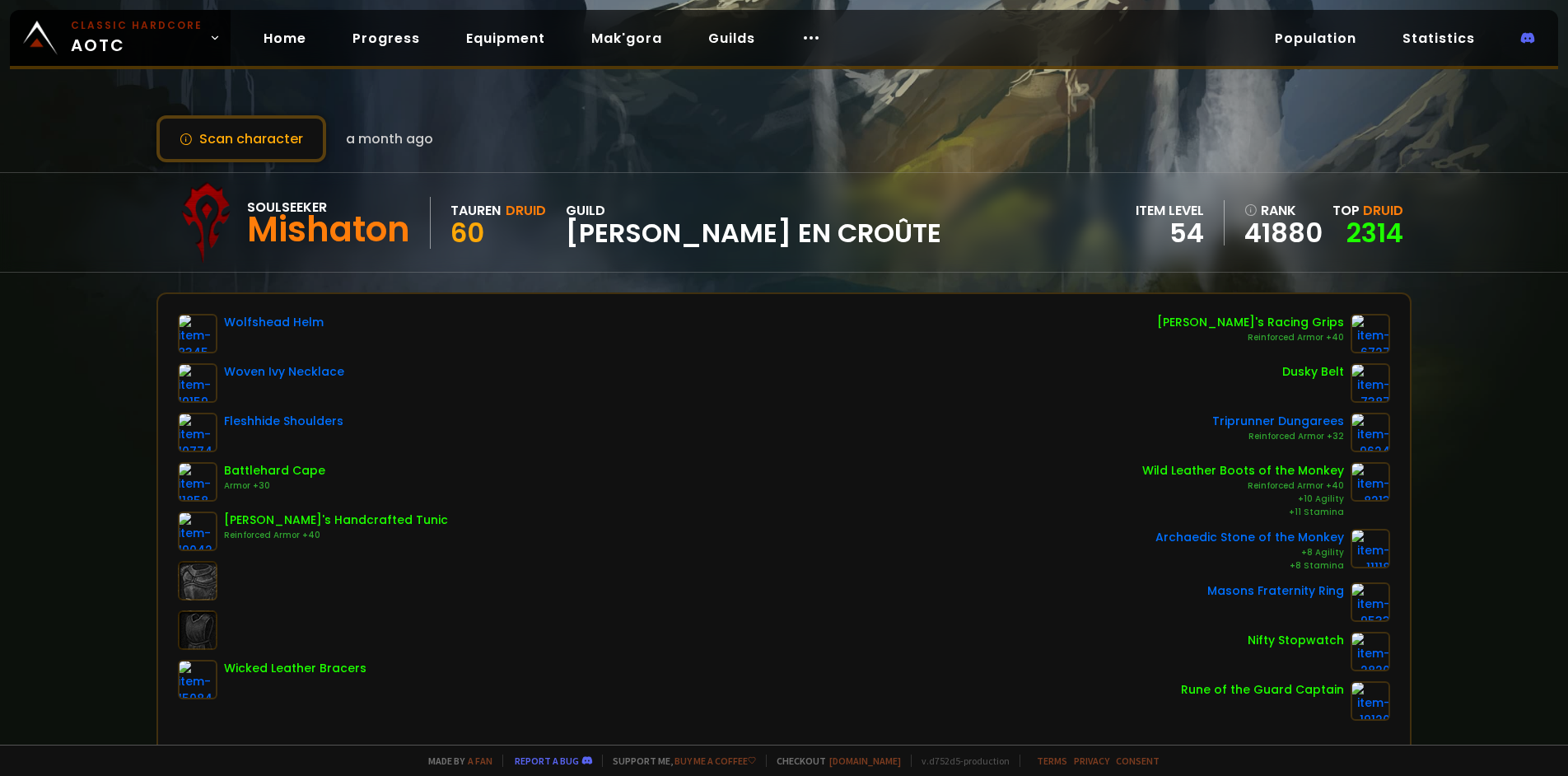
click at [636, 241] on span "[PERSON_NAME] en croûte" at bounding box center [754, 232] width 376 height 24
click at [633, 236] on span "[PERSON_NAME] en croûte" at bounding box center [754, 232] width 376 height 24
click at [279, 57] on div "Home Progress Equipment Mak'gora Guilds" at bounding box center [542, 39] width 623 height 54
click at [273, 35] on link "Home" at bounding box center [285, 38] width 69 height 34
